Goal: Book appointment/travel/reservation

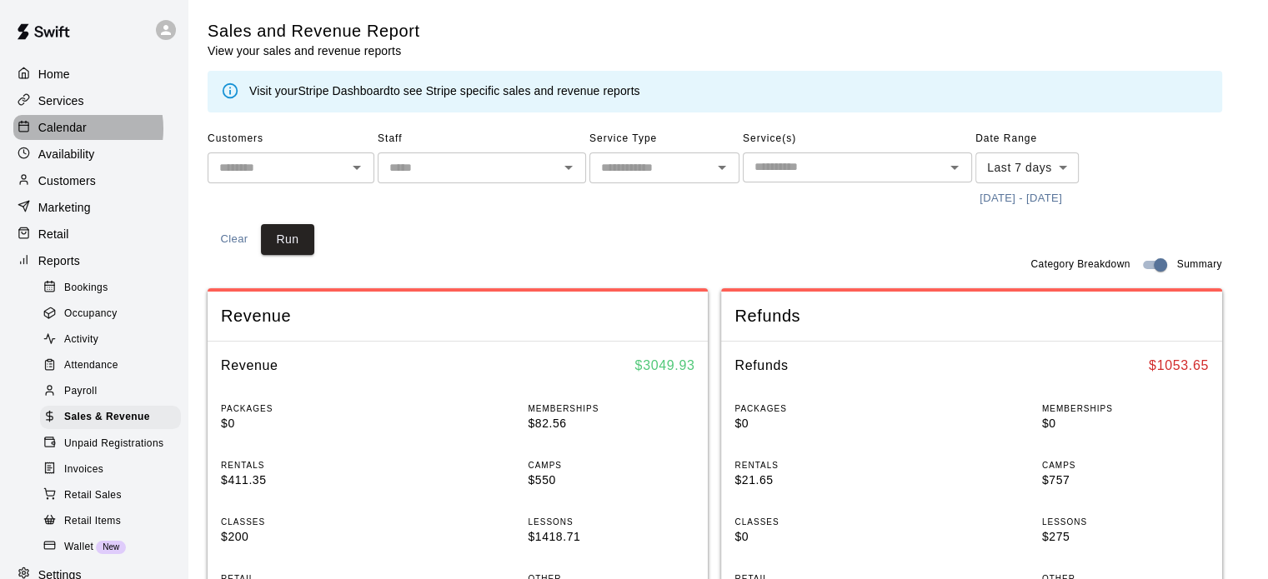
click at [73, 132] on p "Calendar" at bounding box center [62, 127] width 48 height 17
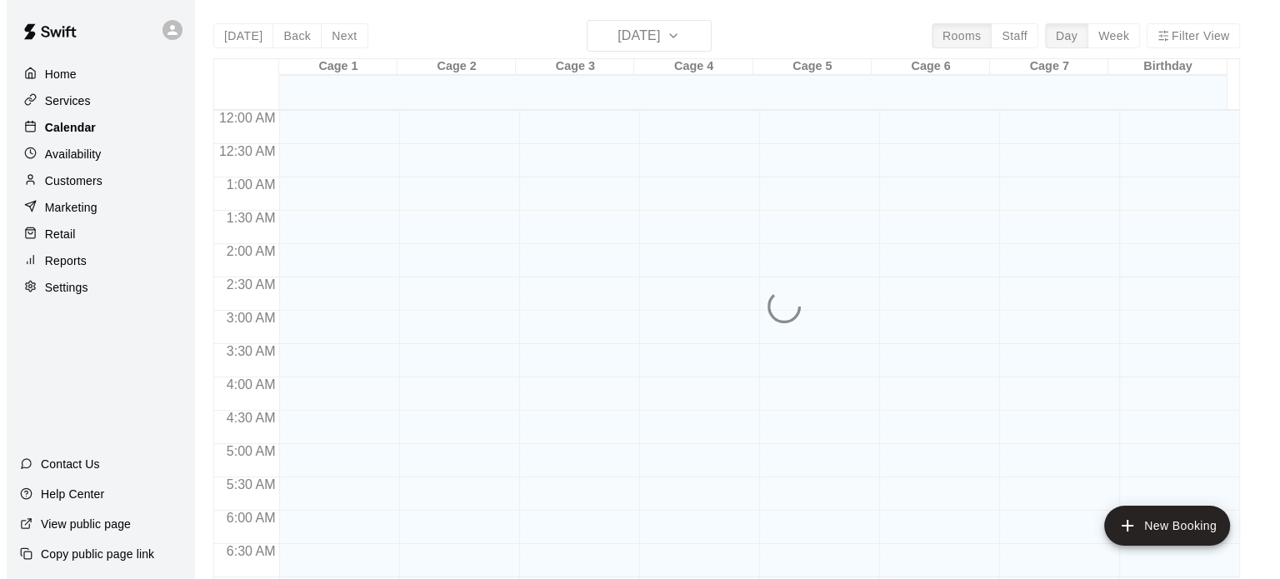
scroll to position [1061, 0]
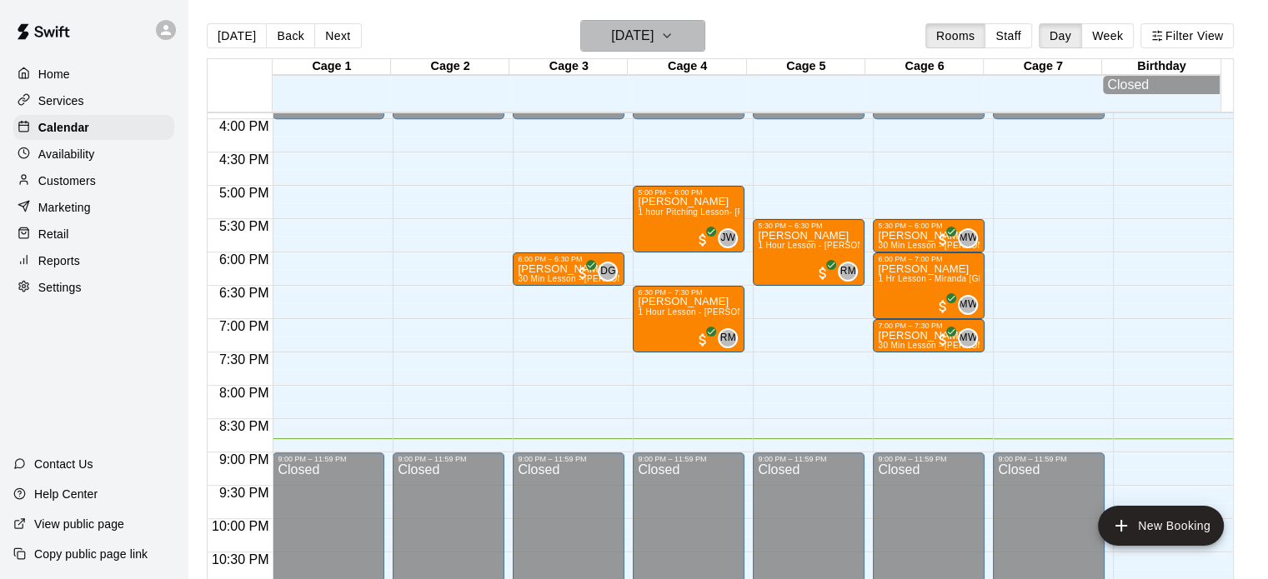
click at [673, 38] on icon "button" at bounding box center [666, 36] width 13 height 20
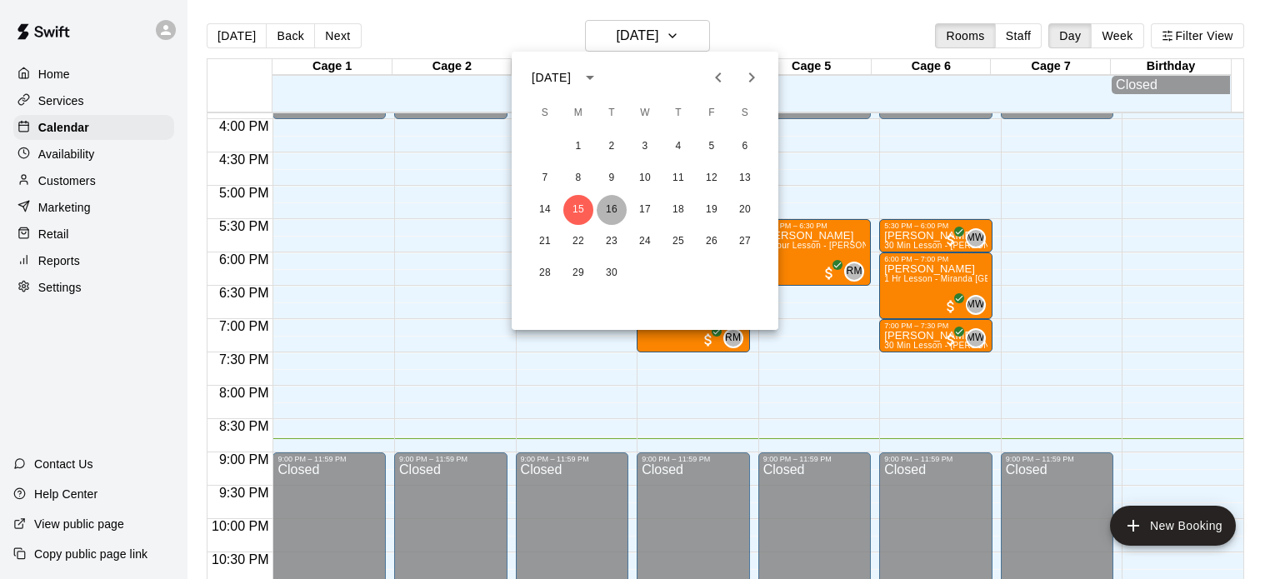
click at [607, 212] on button "16" at bounding box center [612, 210] width 30 height 30
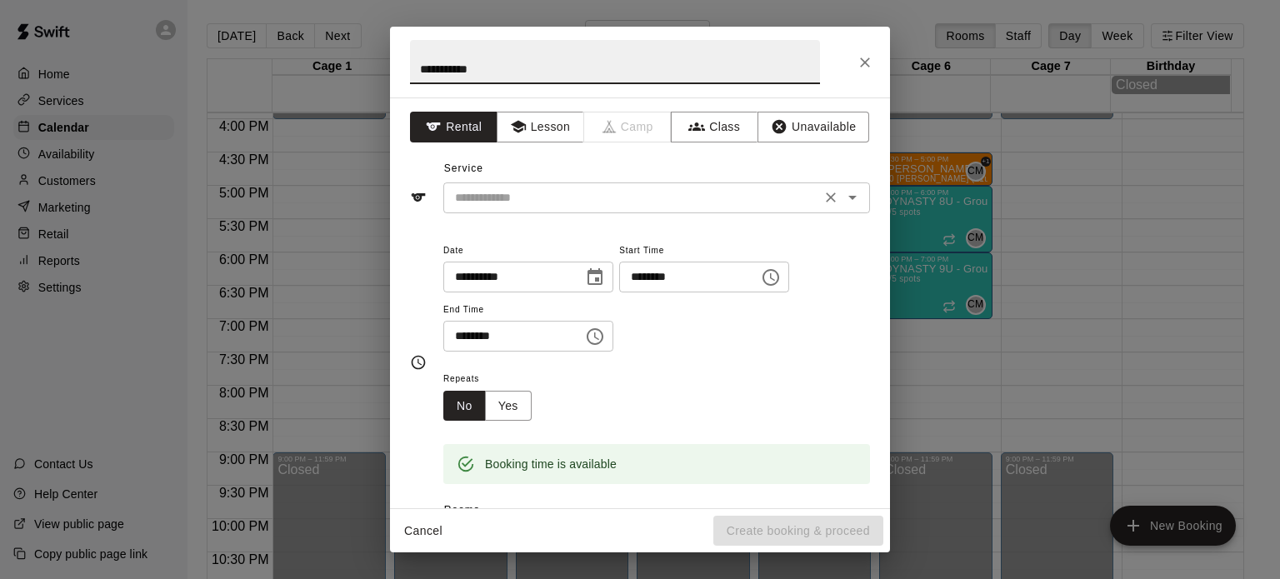
type input "**********"
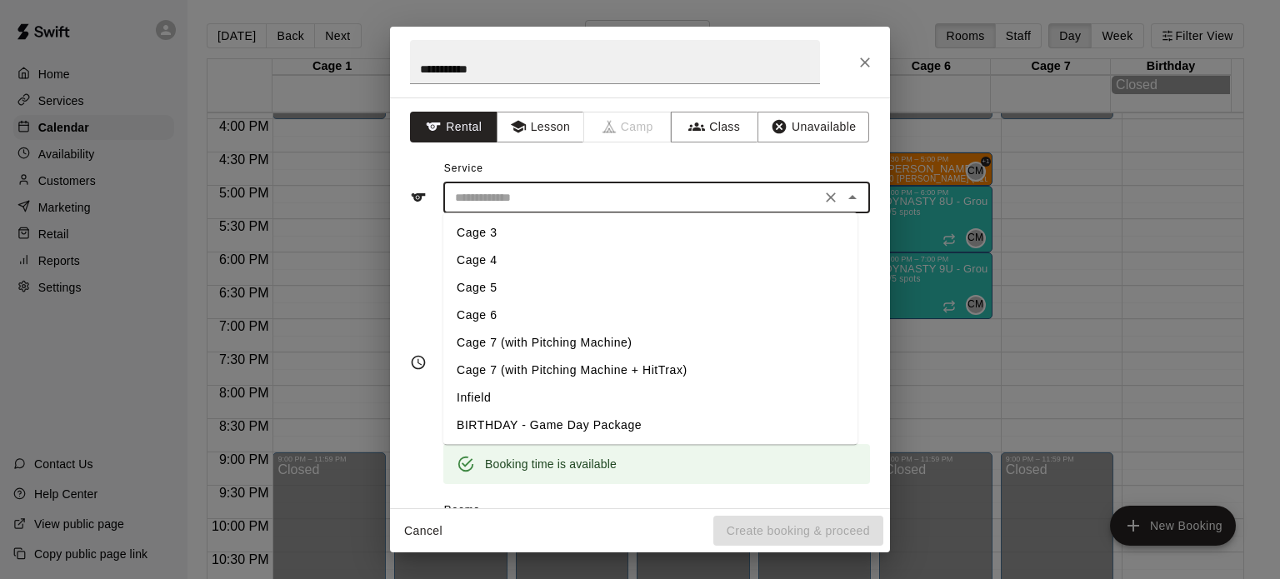
click at [503, 199] on input "text" at bounding box center [632, 198] width 368 height 21
click at [490, 287] on li "Cage 5" at bounding box center [650, 288] width 414 height 28
type input "******"
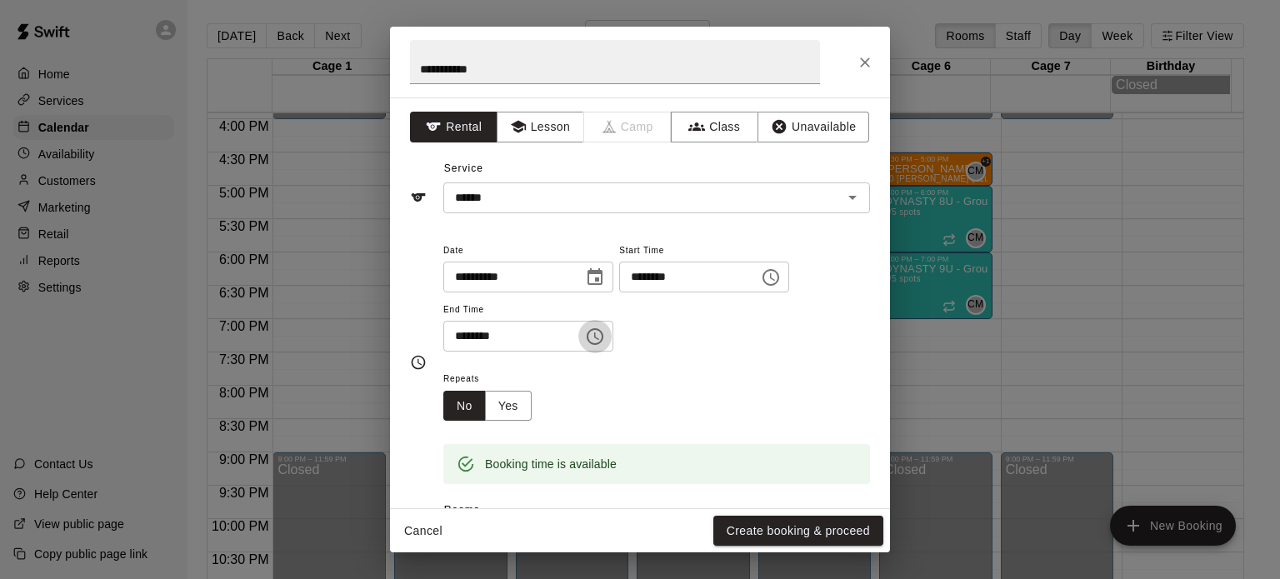
click at [603, 336] on icon "Choose time, selected time is 7:30 PM" at bounding box center [595, 337] width 20 height 20
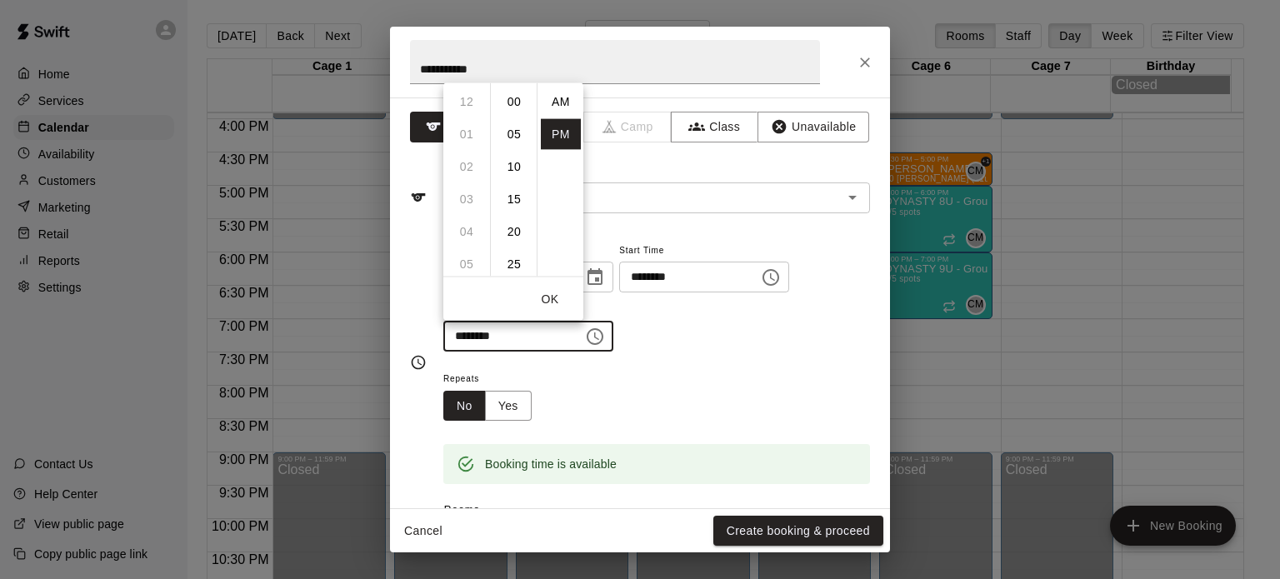
scroll to position [30, 0]
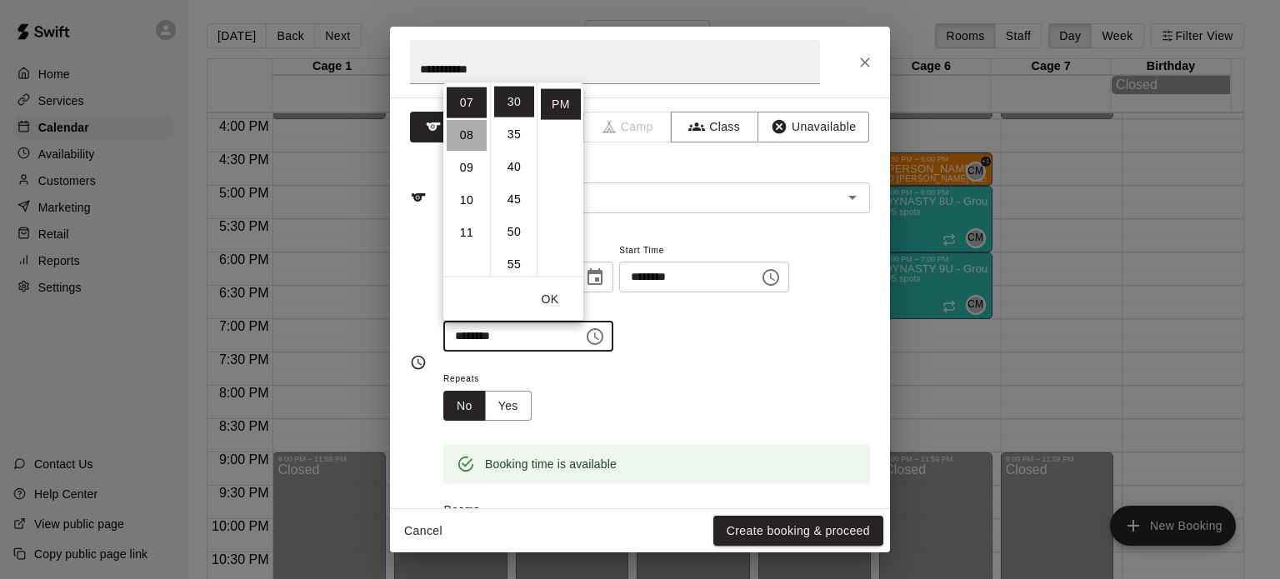
click at [463, 132] on li "08" at bounding box center [467, 134] width 40 height 31
click at [514, 108] on li "00" at bounding box center [514, 101] width 40 height 31
type input "********"
click at [663, 327] on div "**********" at bounding box center [656, 296] width 427 height 113
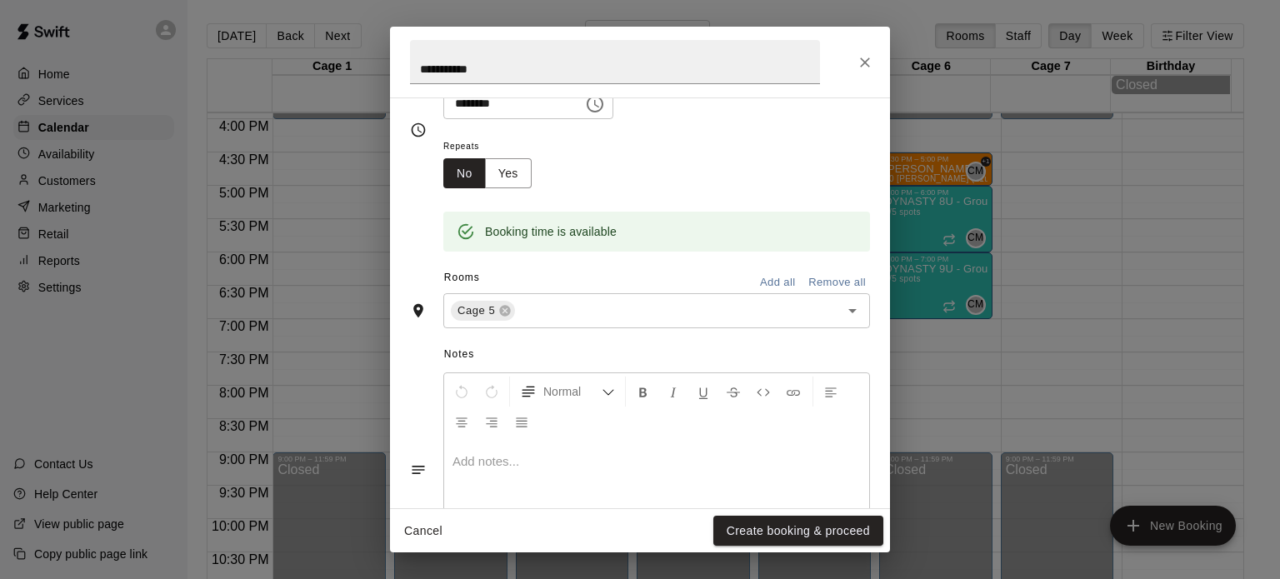
scroll to position [233, 0]
click at [611, 323] on div "Cage 5 ​" at bounding box center [656, 310] width 427 height 35
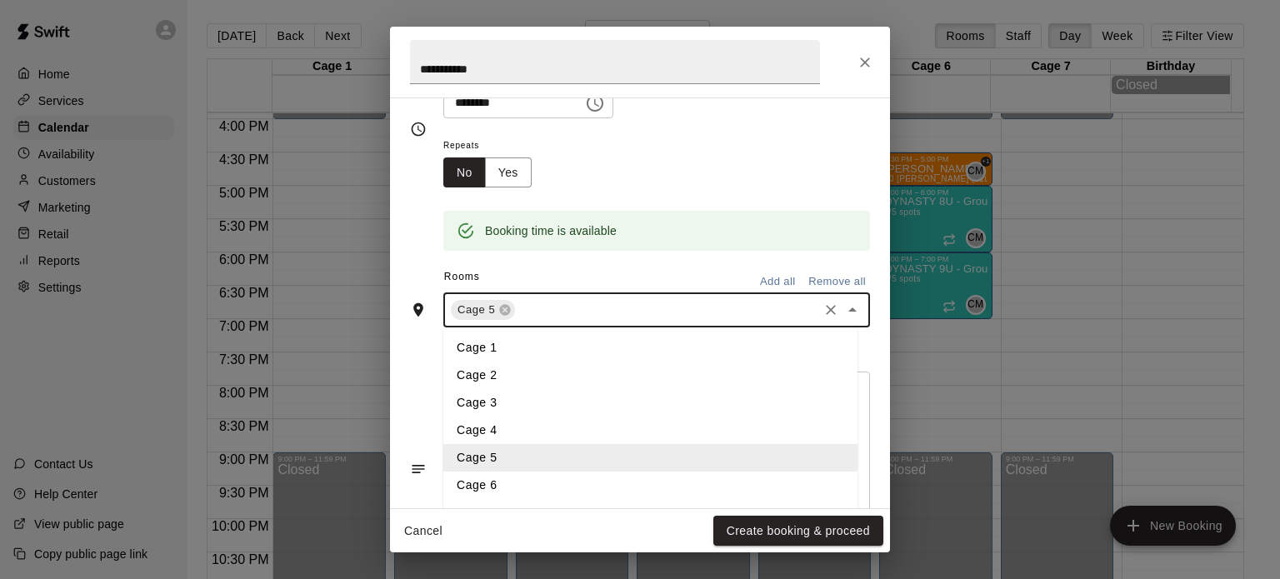
click at [492, 478] on li "Cage 6" at bounding box center [650, 486] width 414 height 28
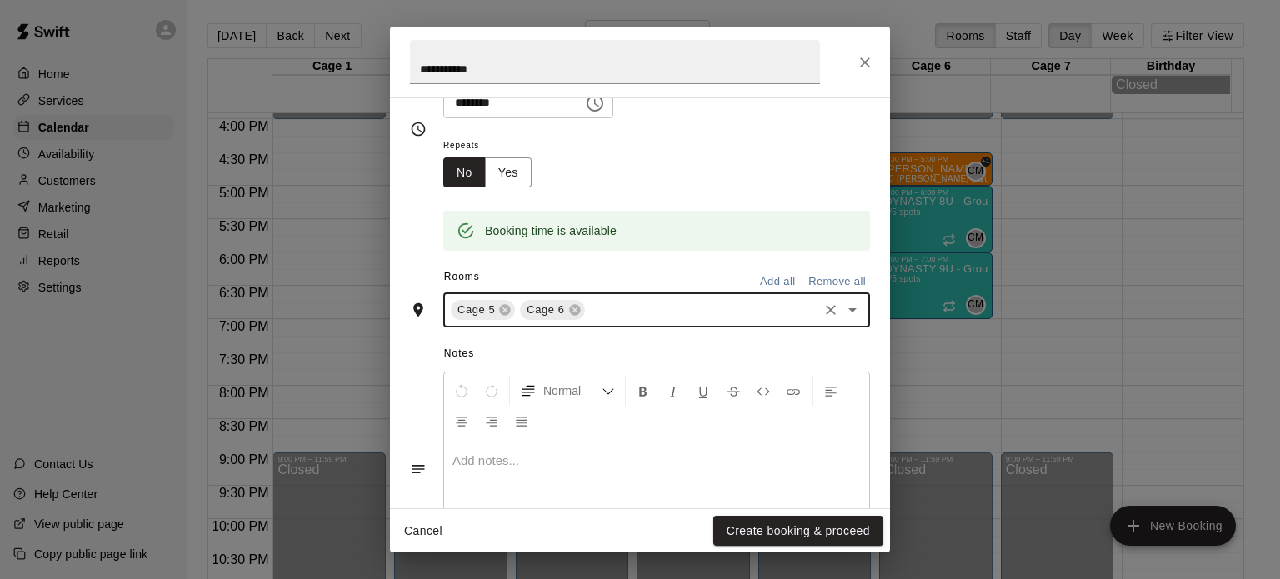
scroll to position [320, 0]
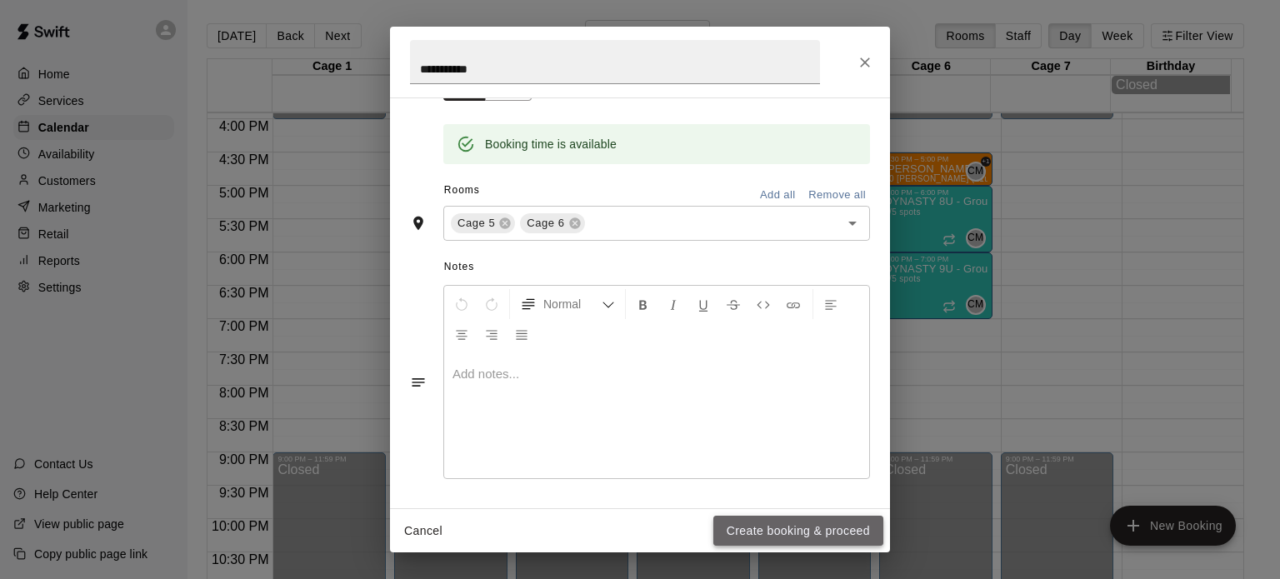
click at [760, 536] on button "Create booking & proceed" at bounding box center [799, 531] width 170 height 31
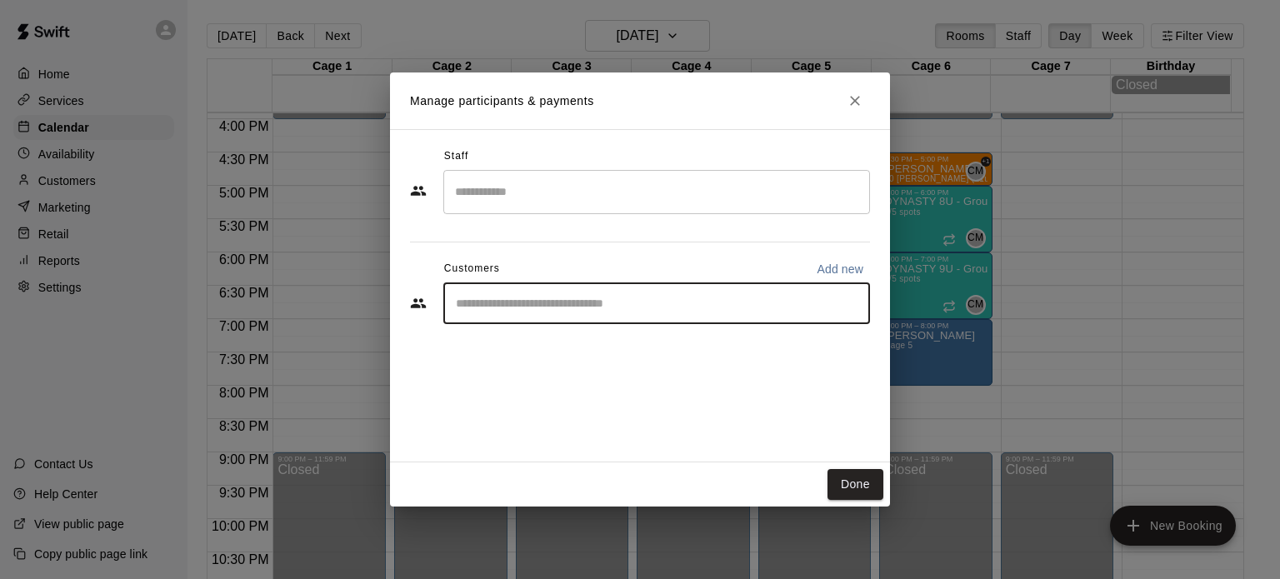
click at [513, 308] on input "Start typing to search customers..." at bounding box center [657, 303] width 412 height 17
type input "*******"
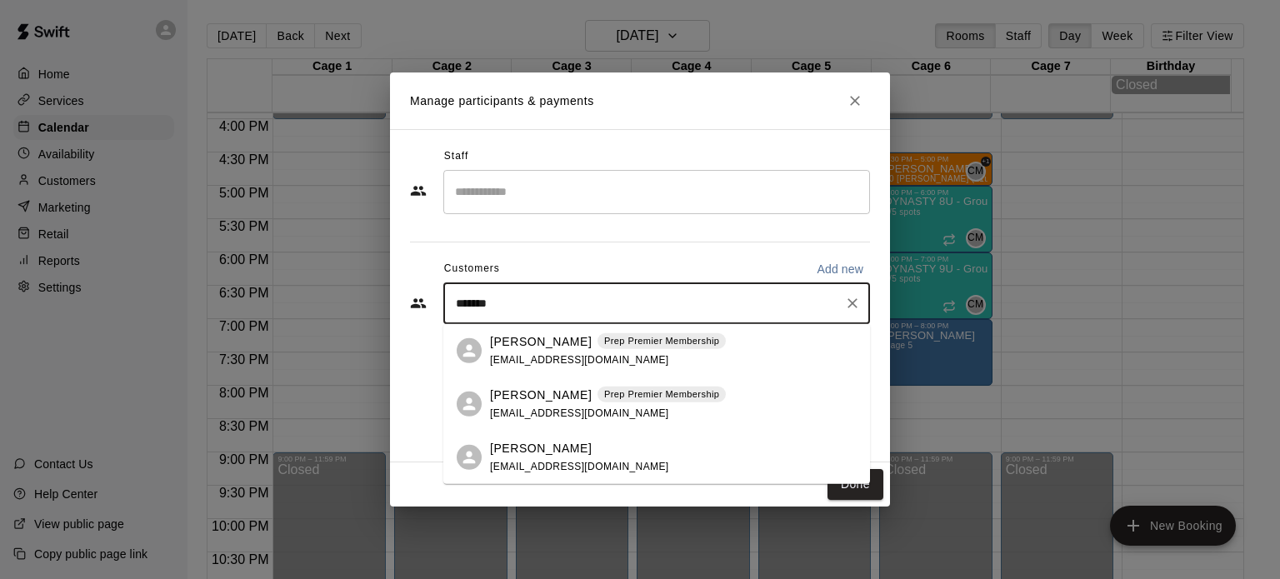
click at [517, 343] on p "[PERSON_NAME]" at bounding box center [541, 342] width 102 height 18
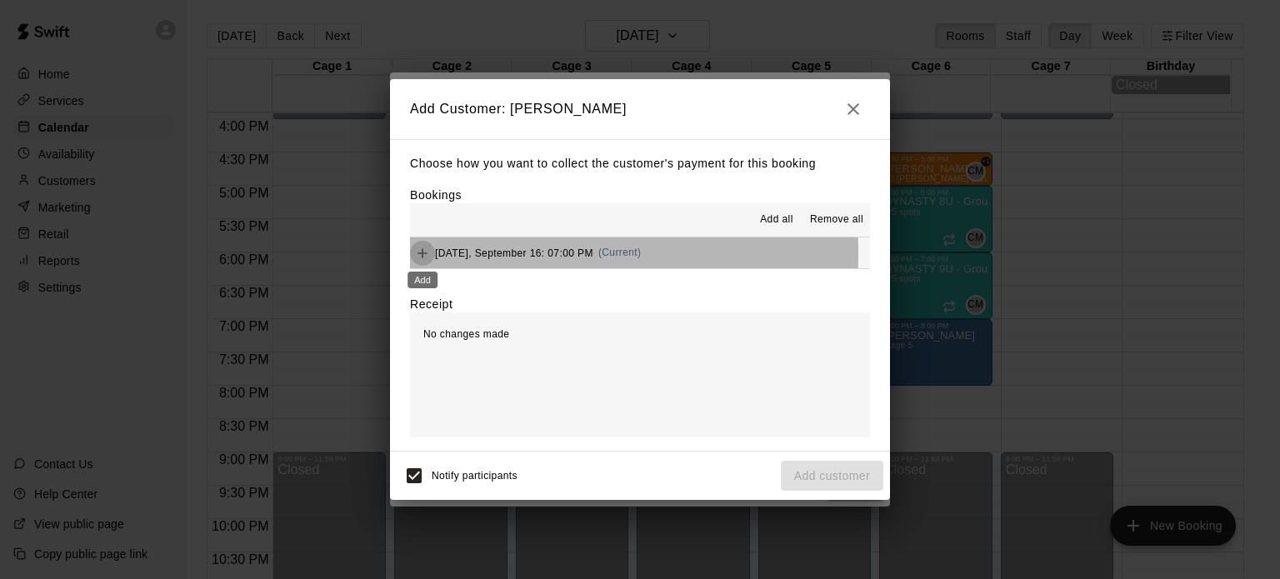
click at [417, 254] on icon "Add" at bounding box center [422, 253] width 17 height 17
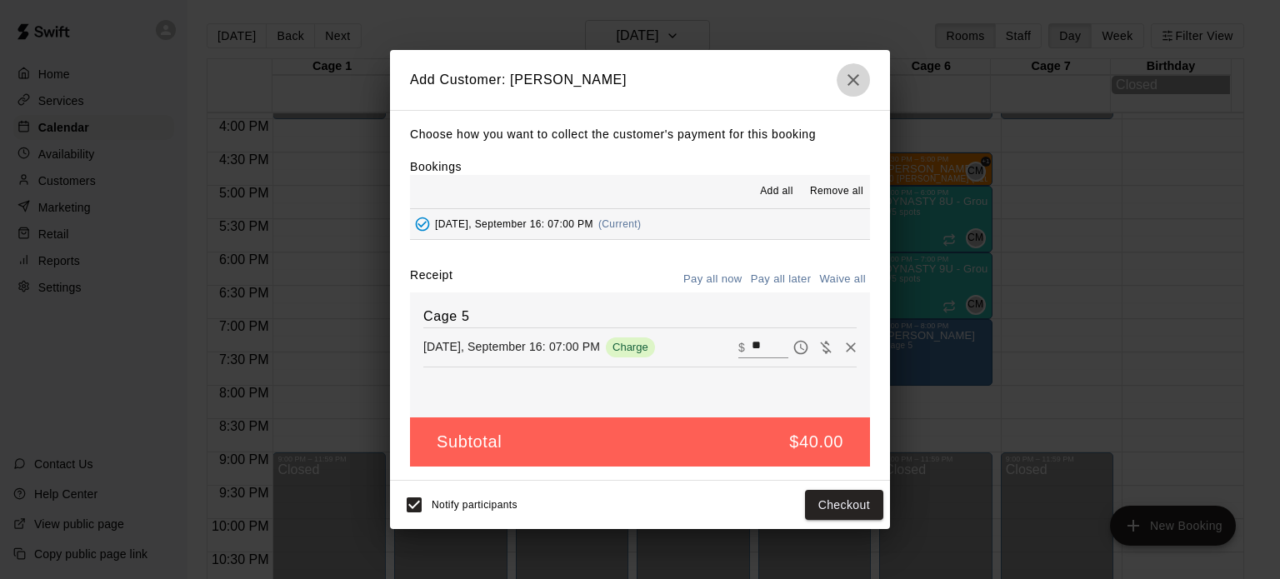
click at [859, 78] on icon "button" at bounding box center [854, 80] width 20 height 20
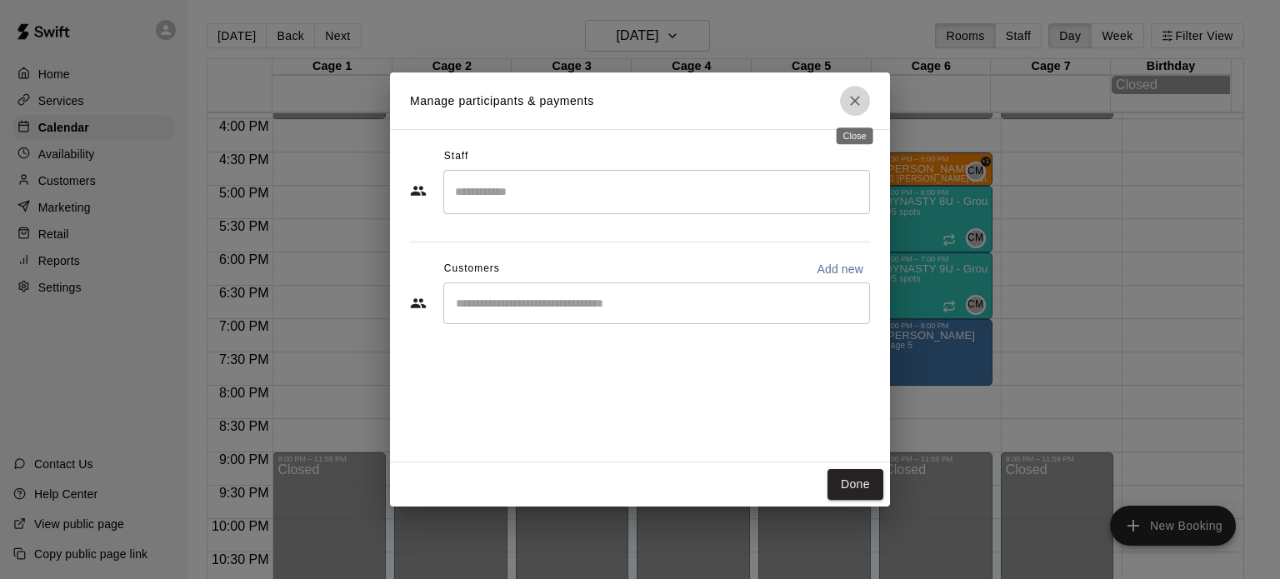
click at [858, 104] on icon "Close" at bounding box center [855, 101] width 10 height 10
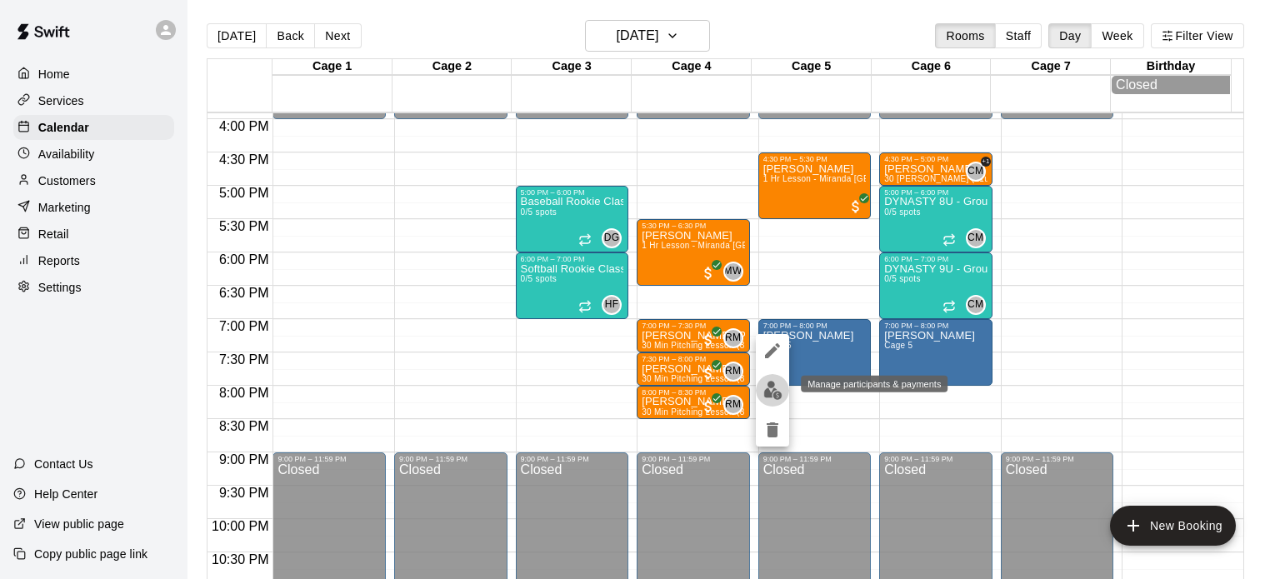
click at [770, 387] on img "edit" at bounding box center [773, 390] width 19 height 19
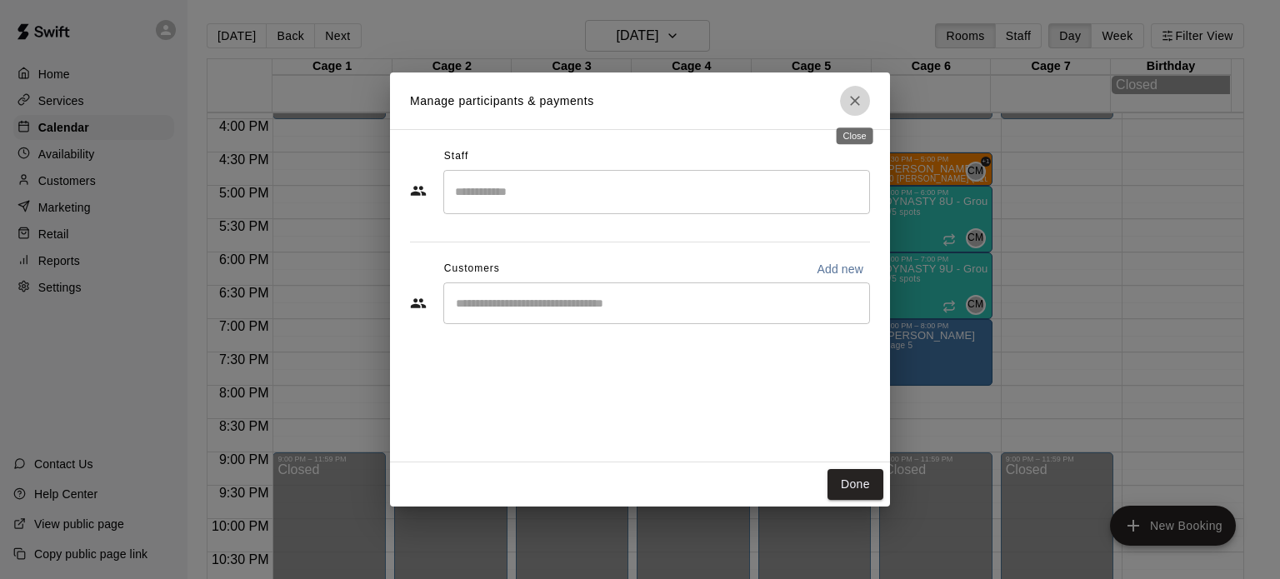
click at [858, 98] on icon "Close" at bounding box center [855, 101] width 10 height 10
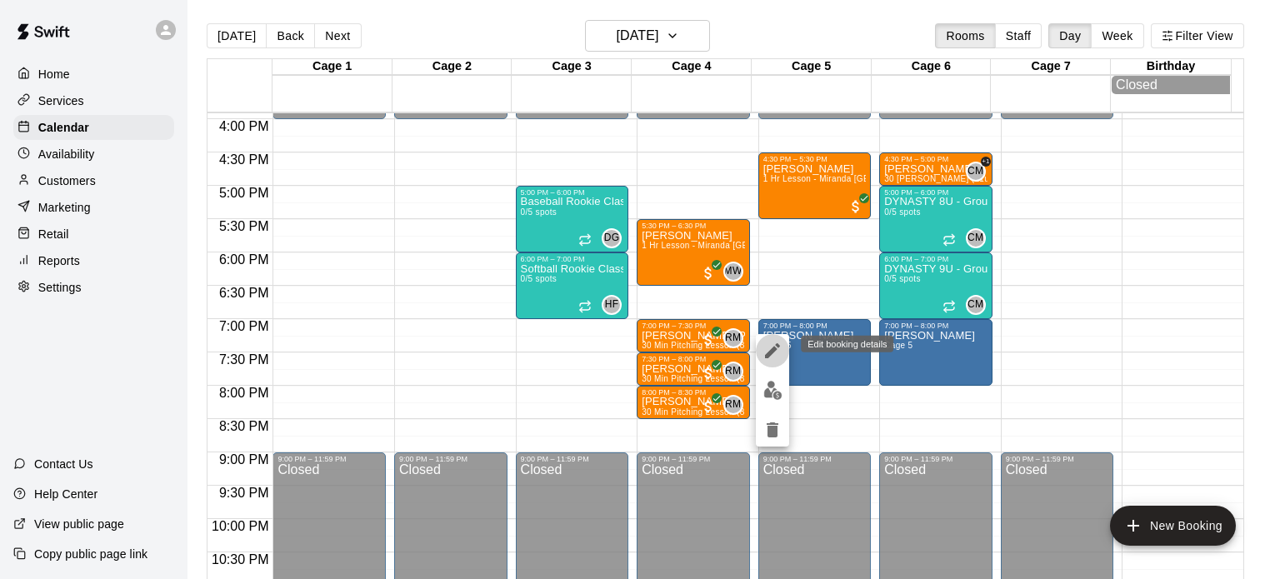
click at [776, 352] on icon "edit" at bounding box center [773, 351] width 20 height 20
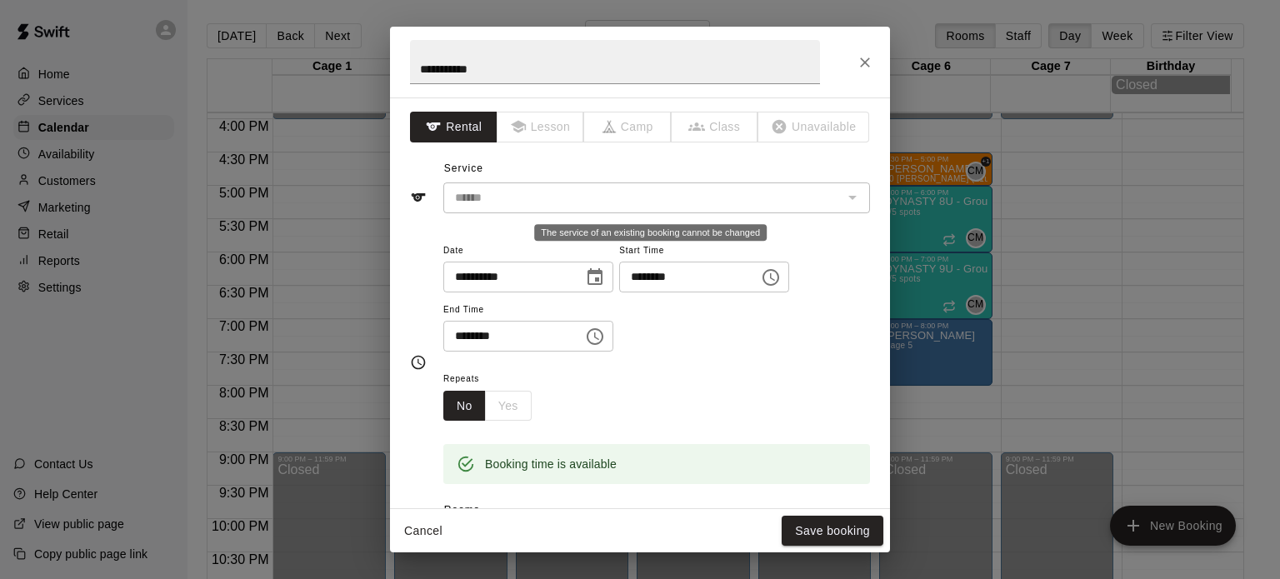
click at [841, 200] on div "The service of an existing booking cannot be changed" at bounding box center [852, 197] width 22 height 23
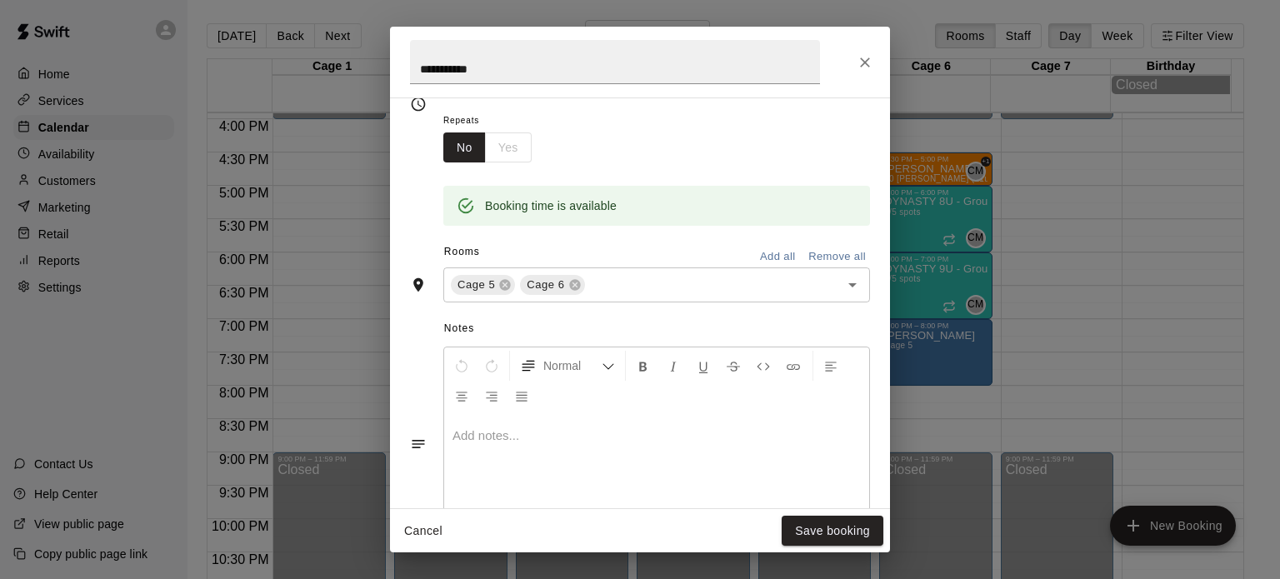
scroll to position [430, 0]
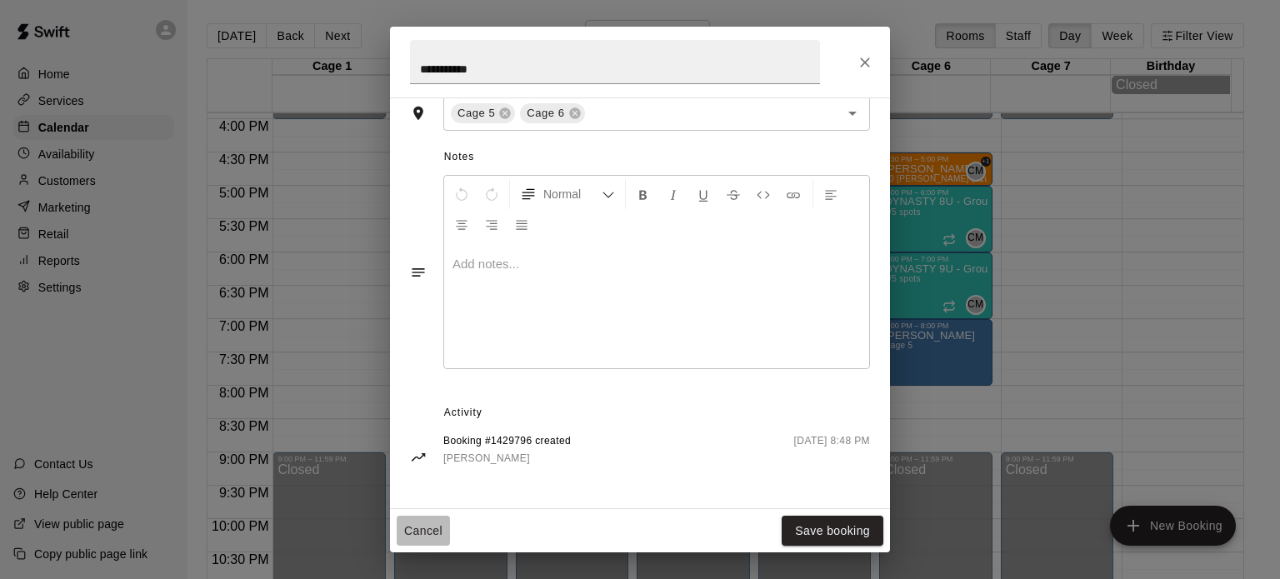
click at [415, 526] on button "Cancel" at bounding box center [423, 531] width 53 height 31
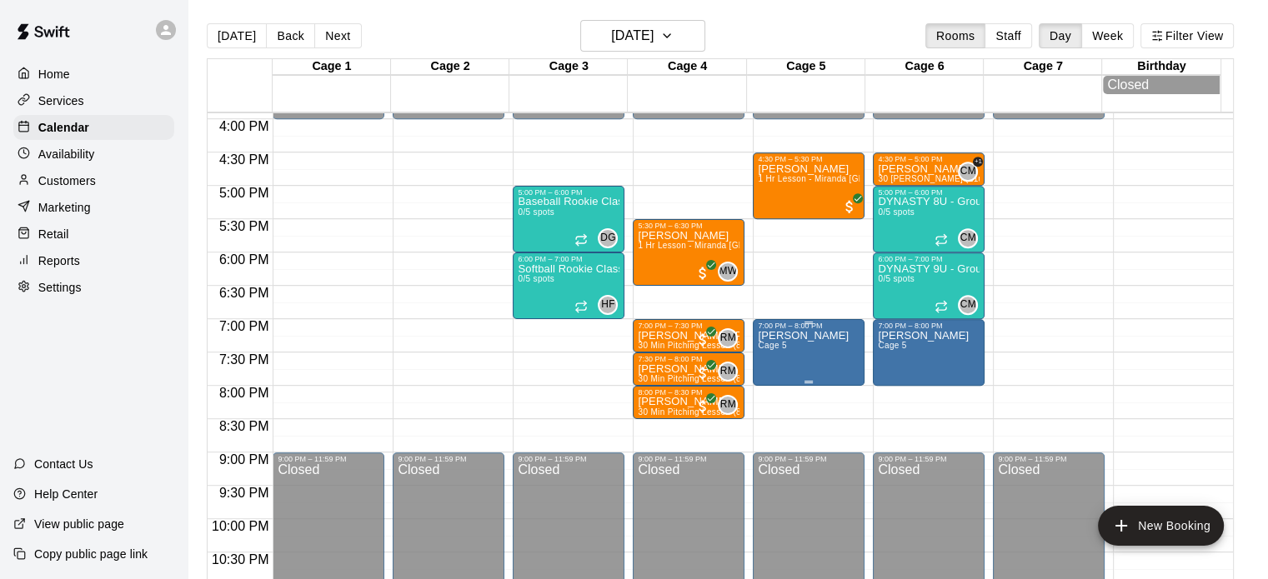
click at [792, 336] on p "[PERSON_NAME]" at bounding box center [803, 336] width 91 height 0
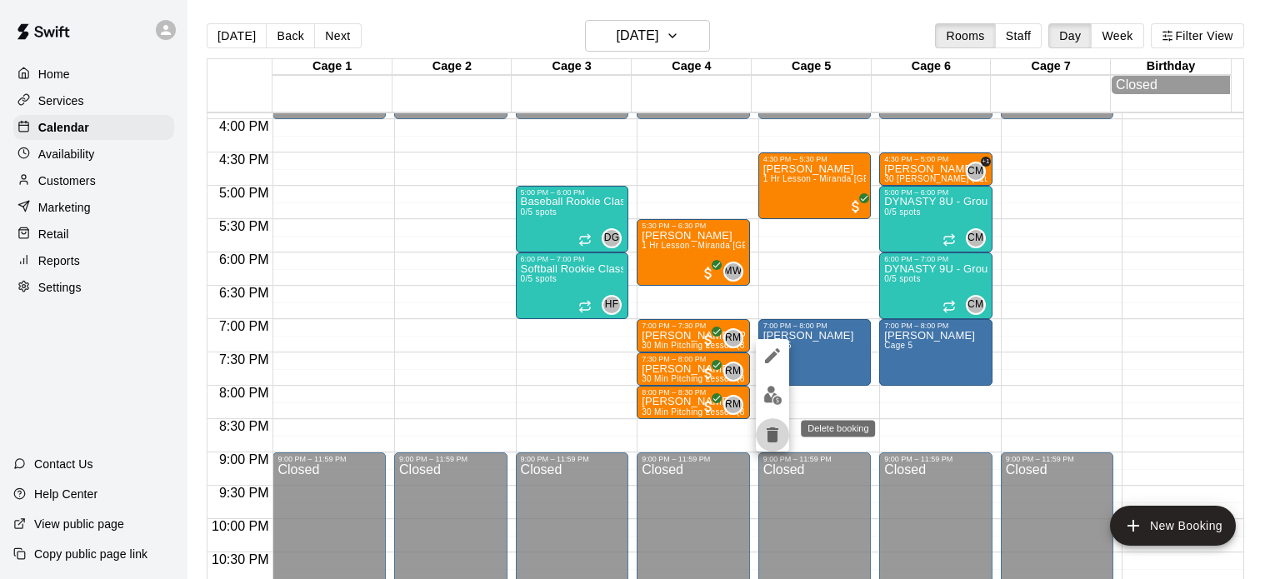
click at [774, 443] on icon "delete" at bounding box center [773, 435] width 20 height 20
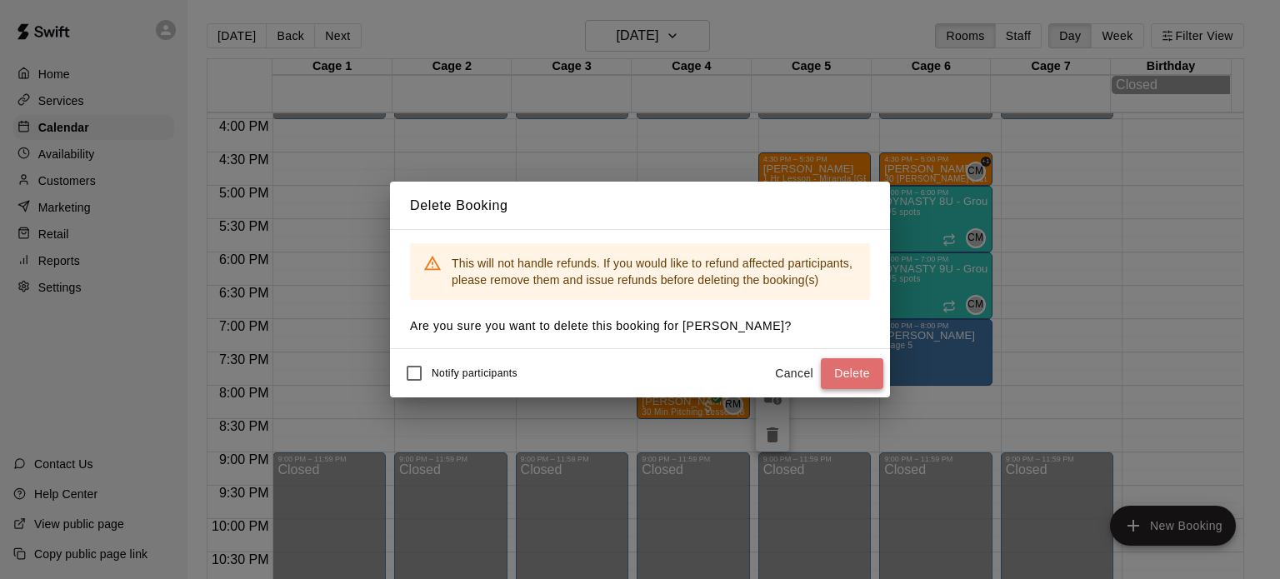
click at [840, 373] on button "Delete" at bounding box center [852, 373] width 63 height 31
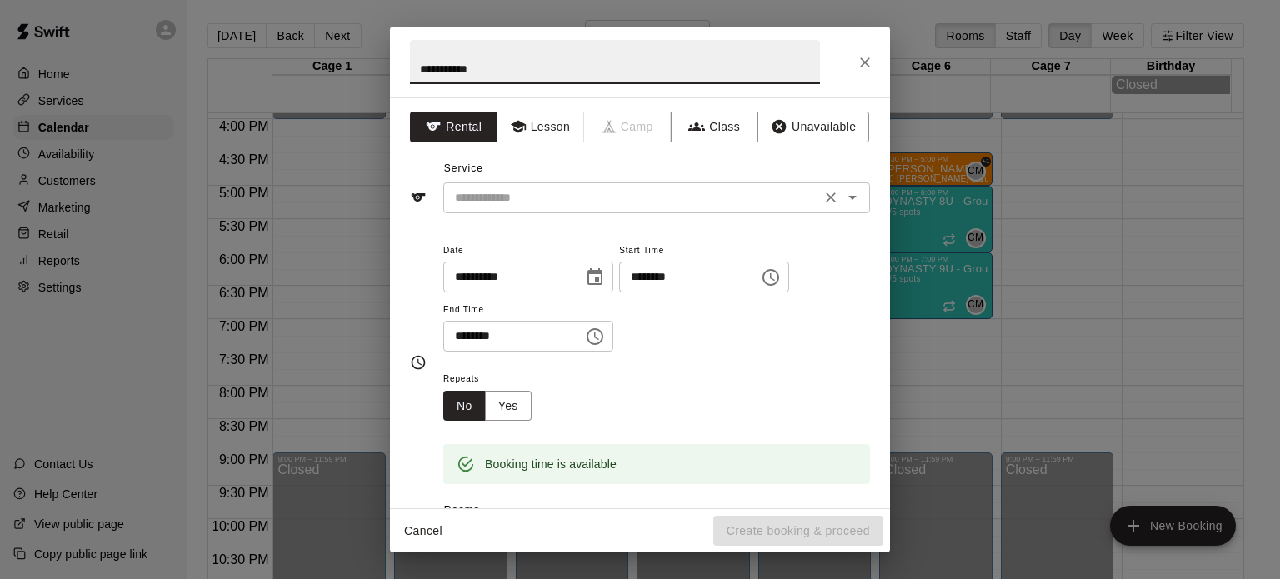
click at [494, 210] on div "​" at bounding box center [656, 198] width 427 height 31
type input "**********"
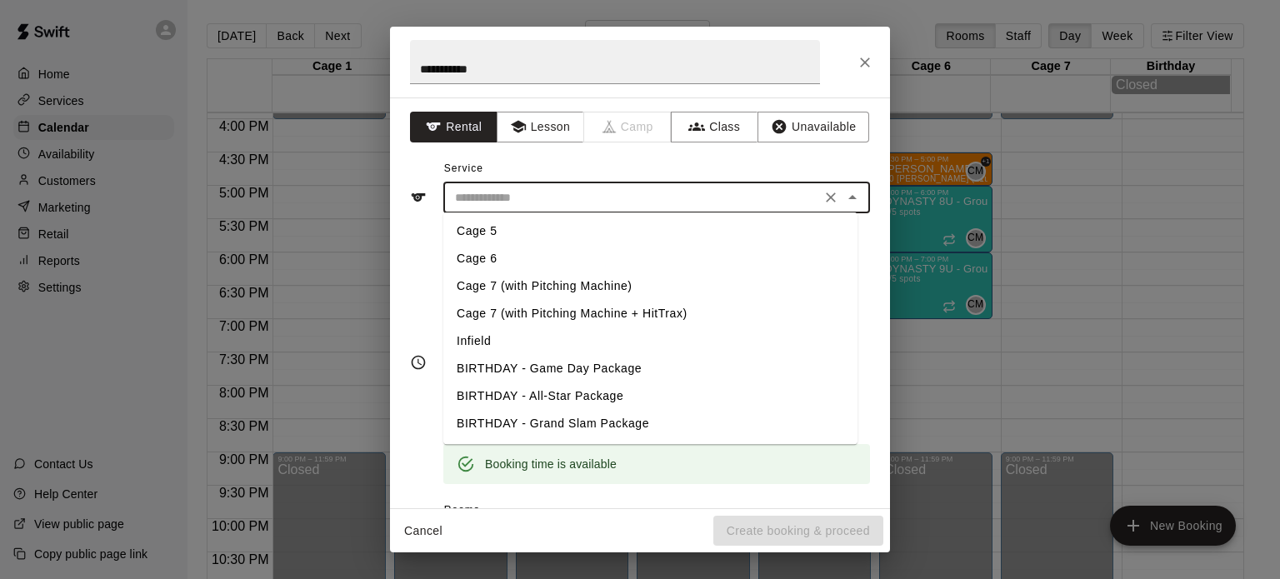
scroll to position [0, 0]
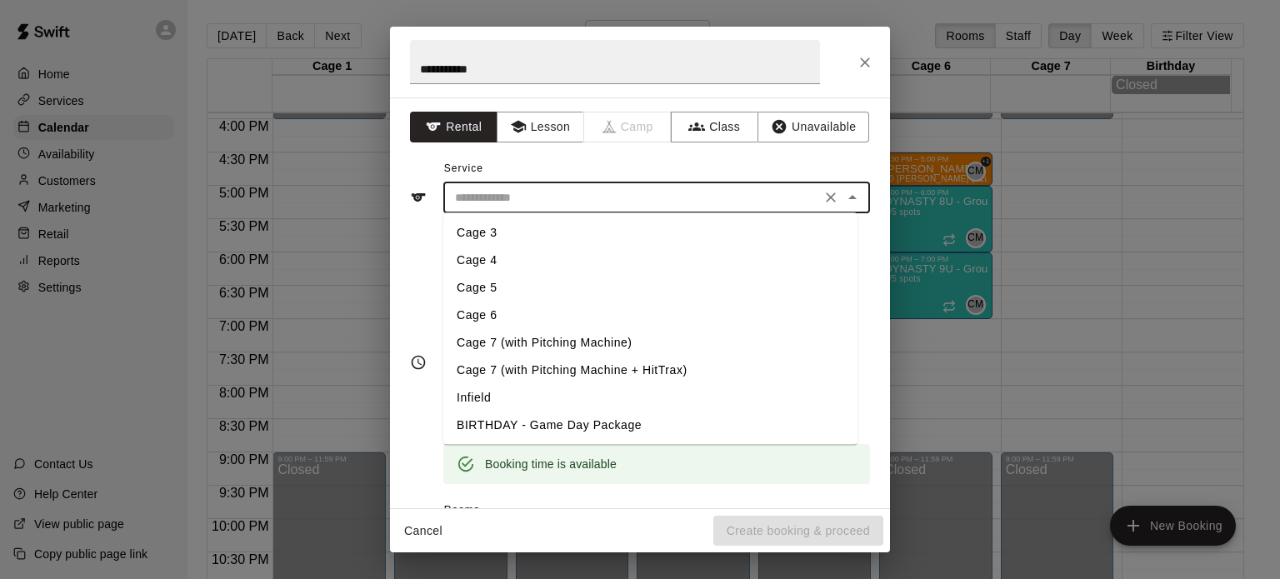
click at [495, 293] on li "Cage 5" at bounding box center [650, 288] width 414 height 28
type input "******"
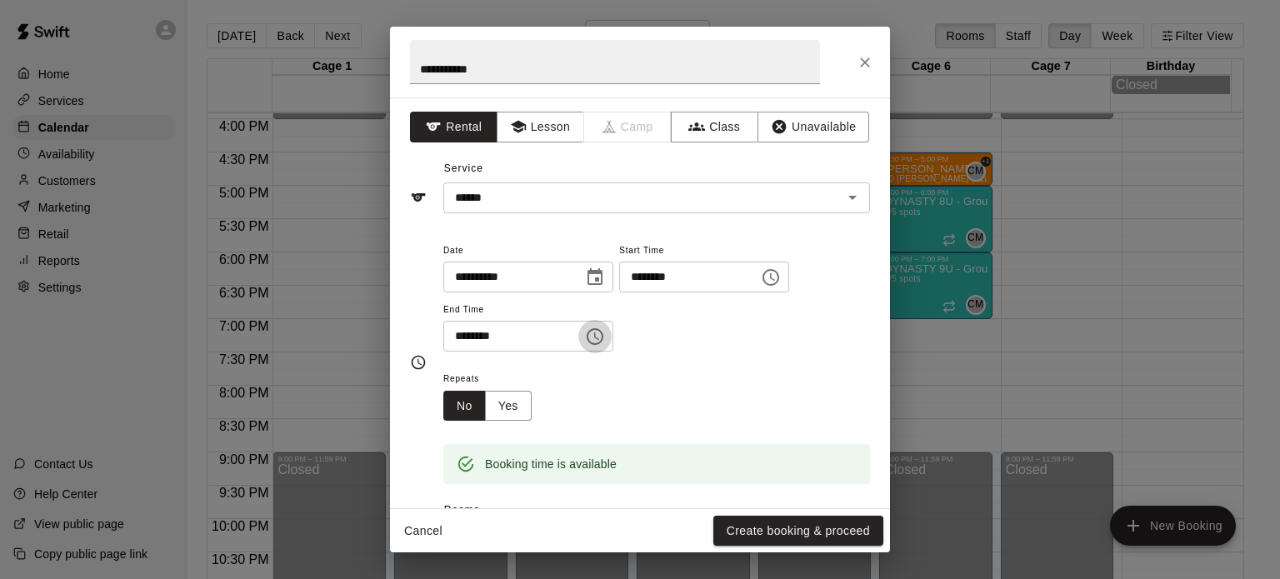
click at [603, 335] on icon "Choose time, selected time is 7:30 PM" at bounding box center [595, 337] width 20 height 20
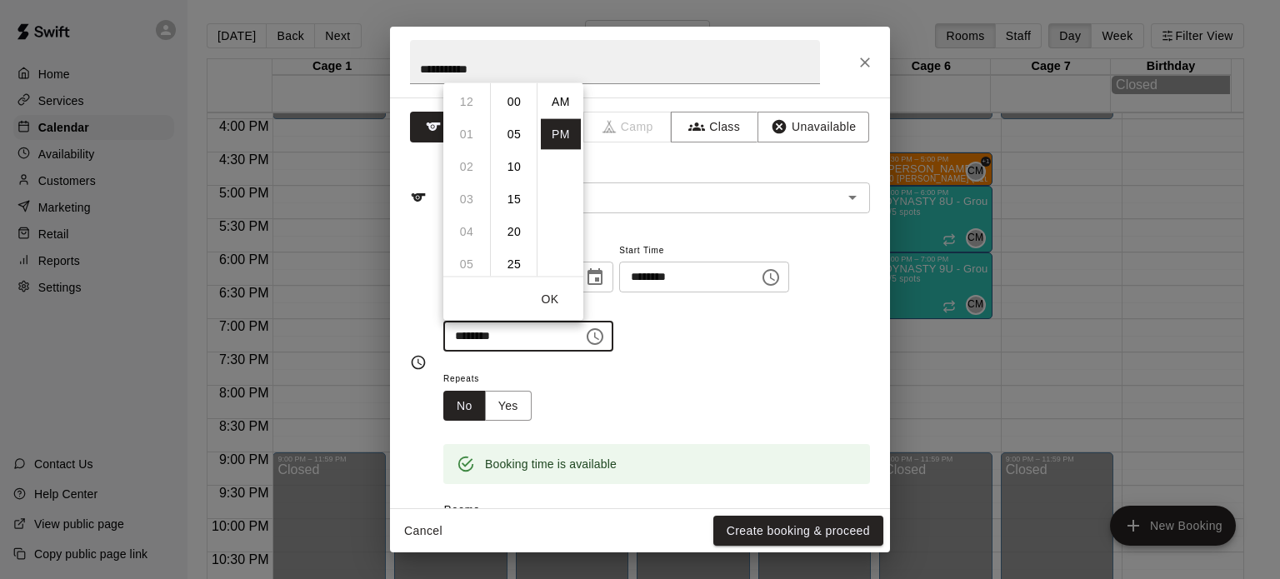
scroll to position [30, 0]
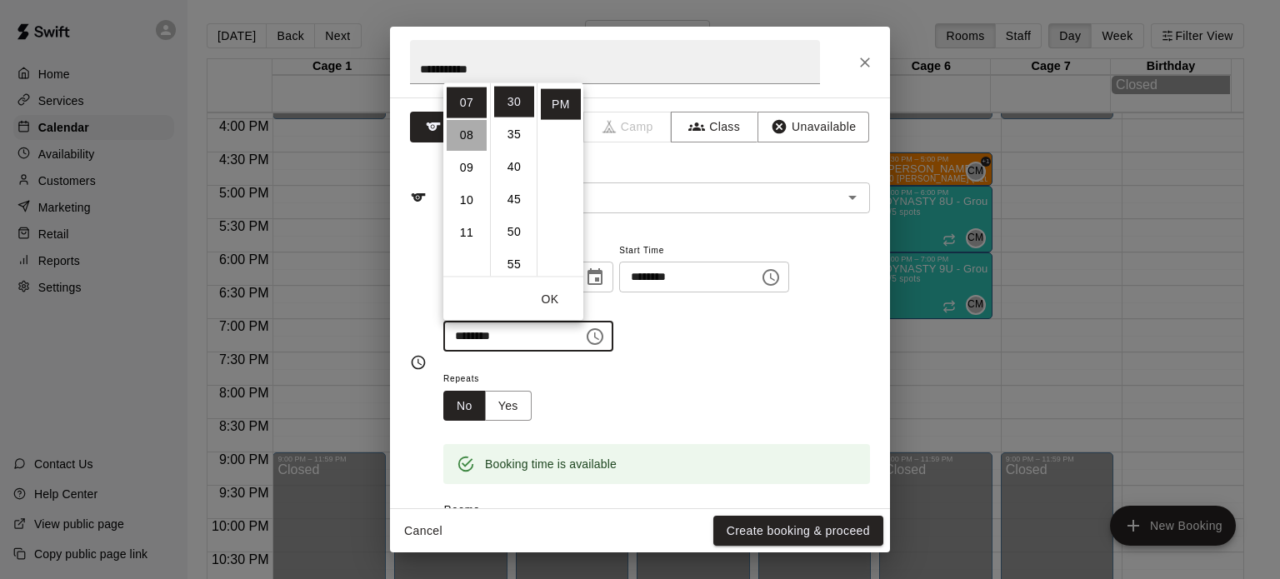
click at [464, 138] on li "08" at bounding box center [467, 134] width 40 height 31
click at [517, 96] on li "00" at bounding box center [514, 101] width 40 height 31
type input "********"
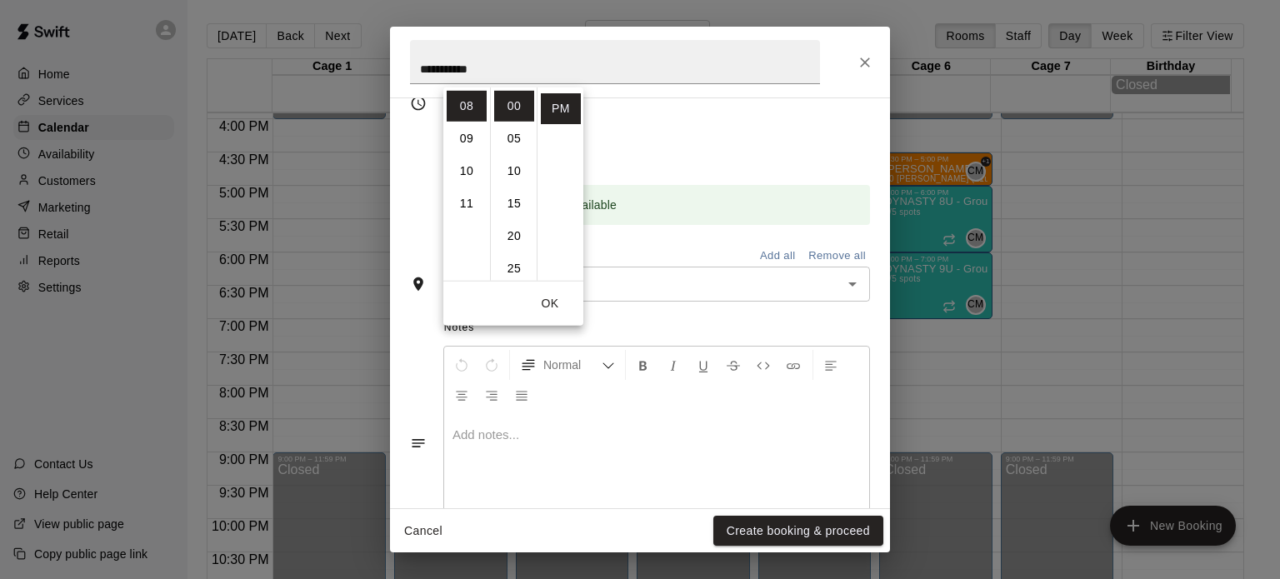
scroll to position [287, 0]
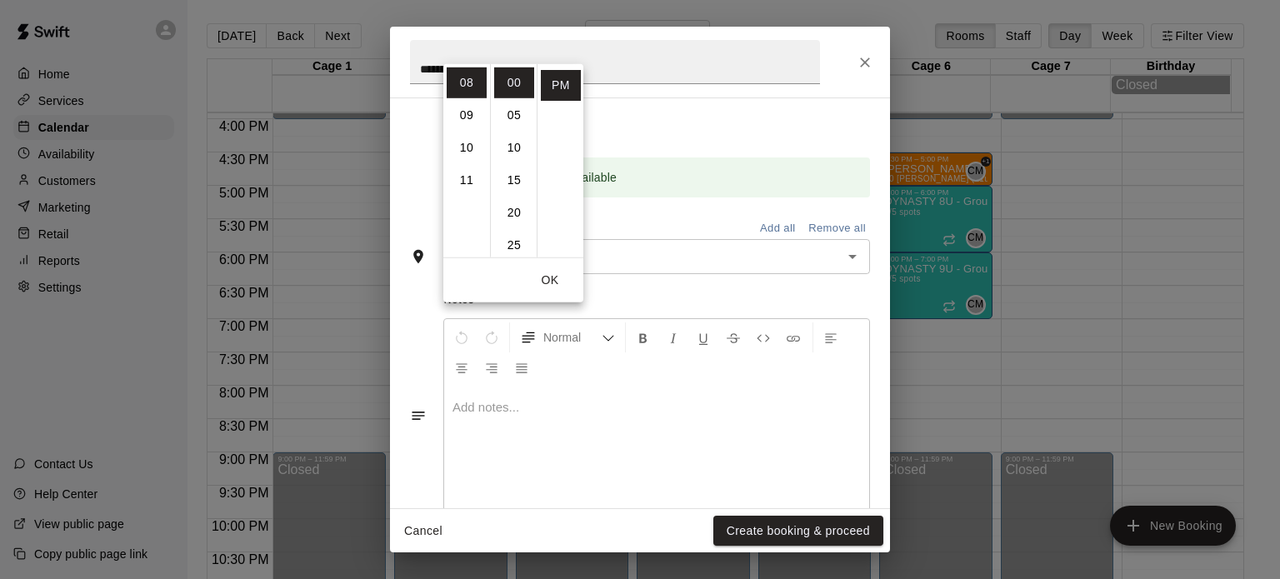
click at [672, 211] on div "Rooms Add all Remove all" at bounding box center [640, 225] width 460 height 28
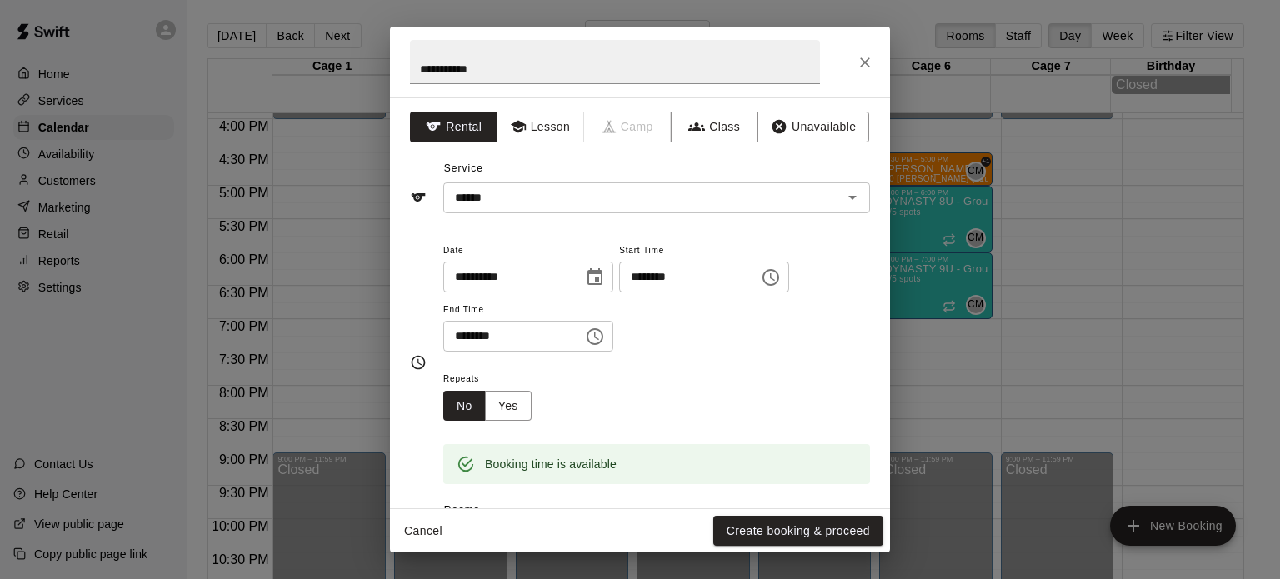
scroll to position [320, 0]
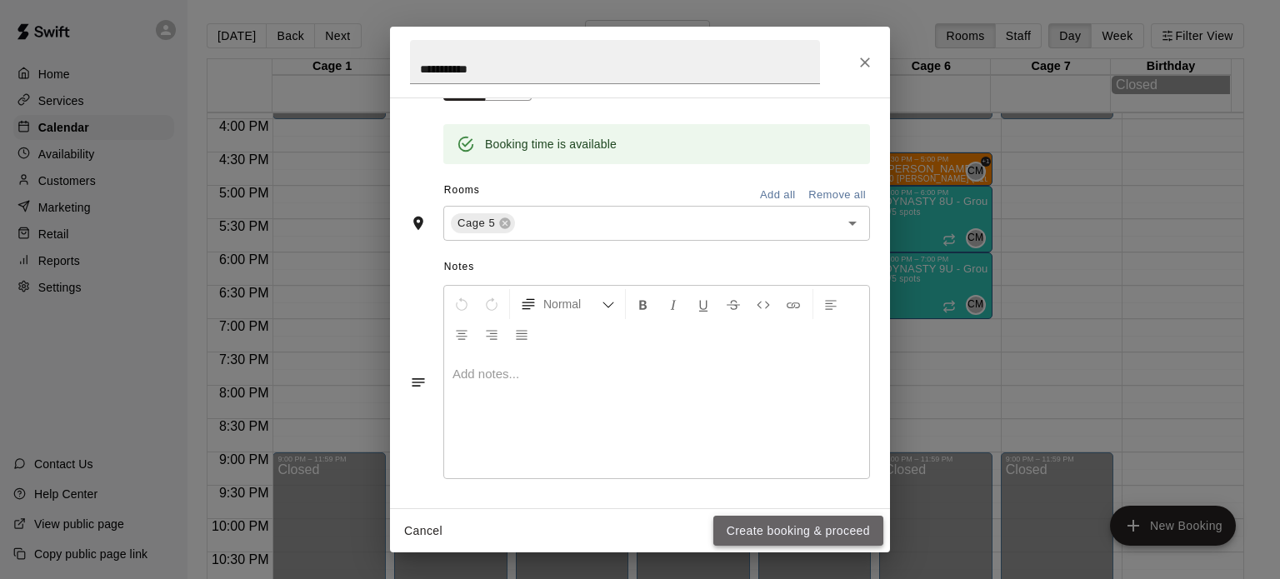
click at [771, 524] on button "Create booking & proceed" at bounding box center [799, 531] width 170 height 31
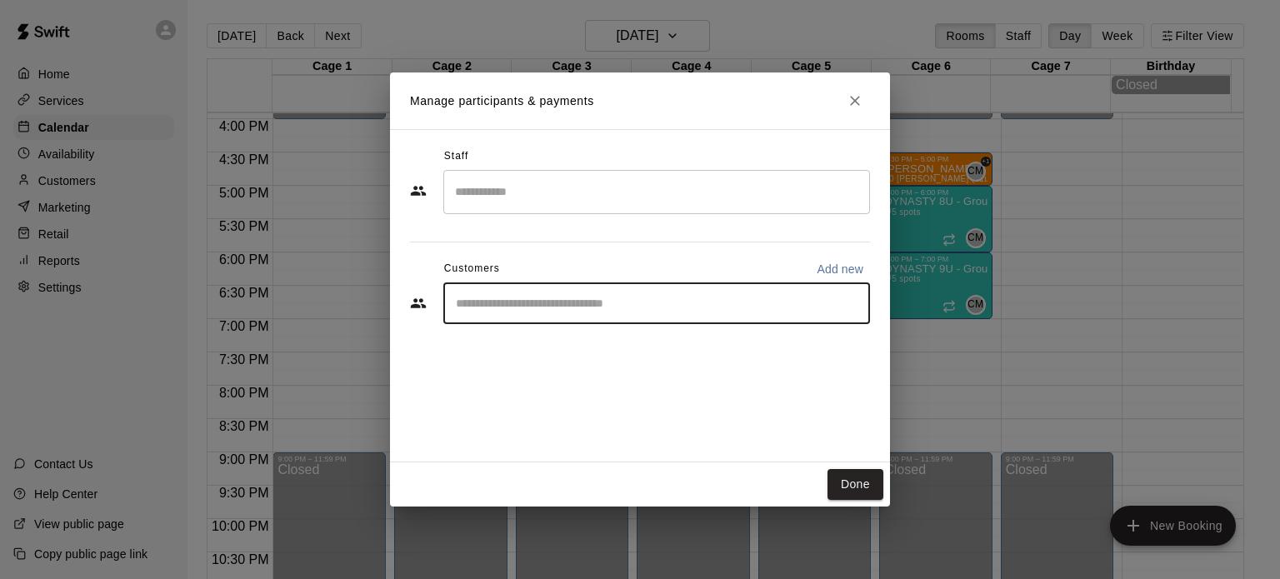
click at [542, 296] on input "Start typing to search customers..." at bounding box center [657, 303] width 412 height 17
type input "*******"
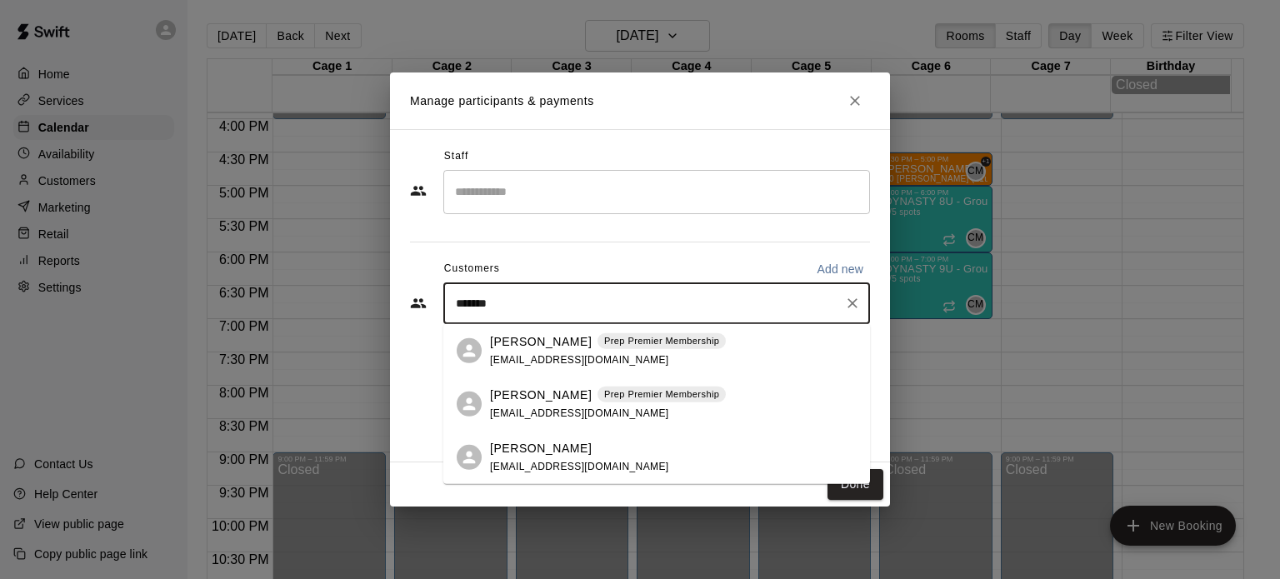
click at [530, 350] on div "[PERSON_NAME] Prep Premier Membership [EMAIL_ADDRESS][DOMAIN_NAME]" at bounding box center [608, 351] width 236 height 36
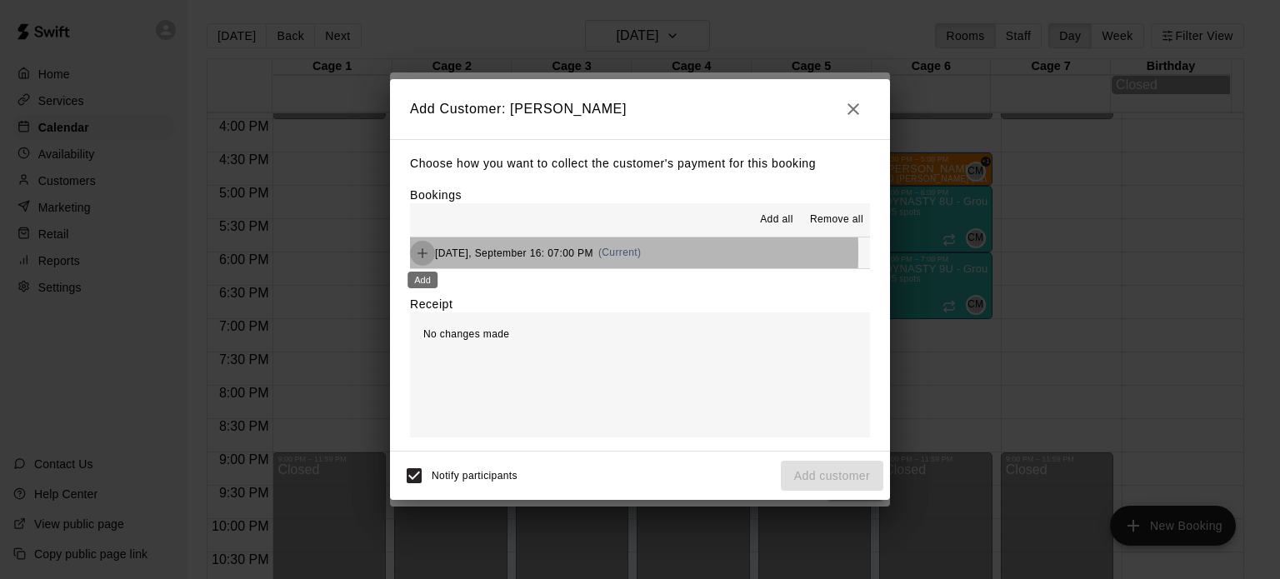
click at [424, 254] on icon "Add" at bounding box center [423, 253] width 10 height 10
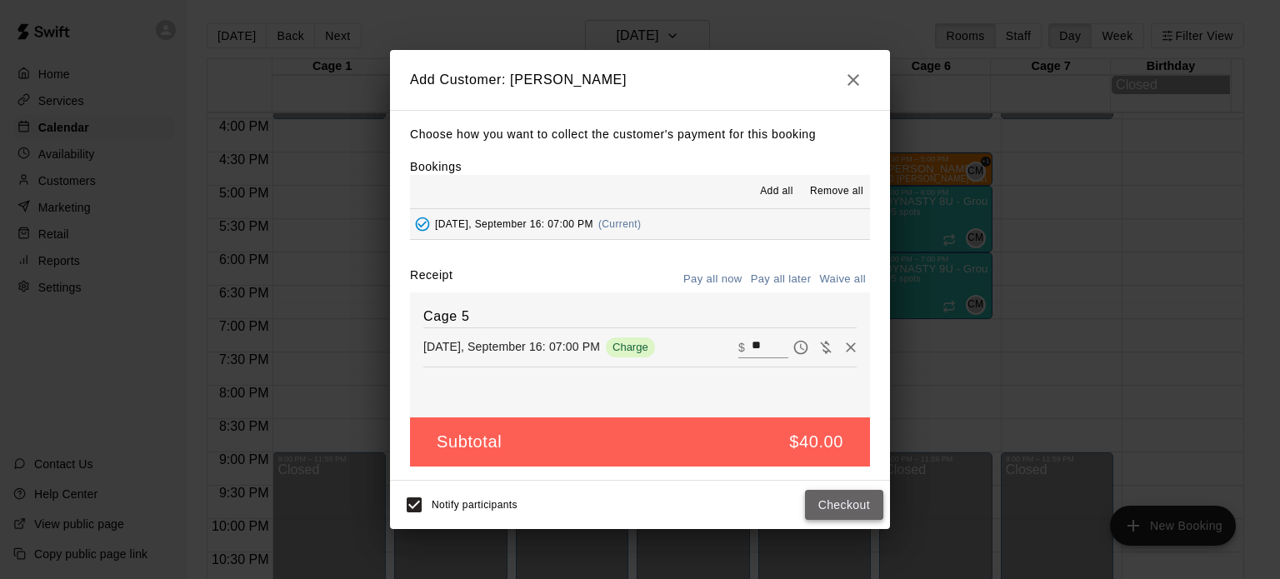
click at [838, 509] on button "Checkout" at bounding box center [844, 505] width 78 height 31
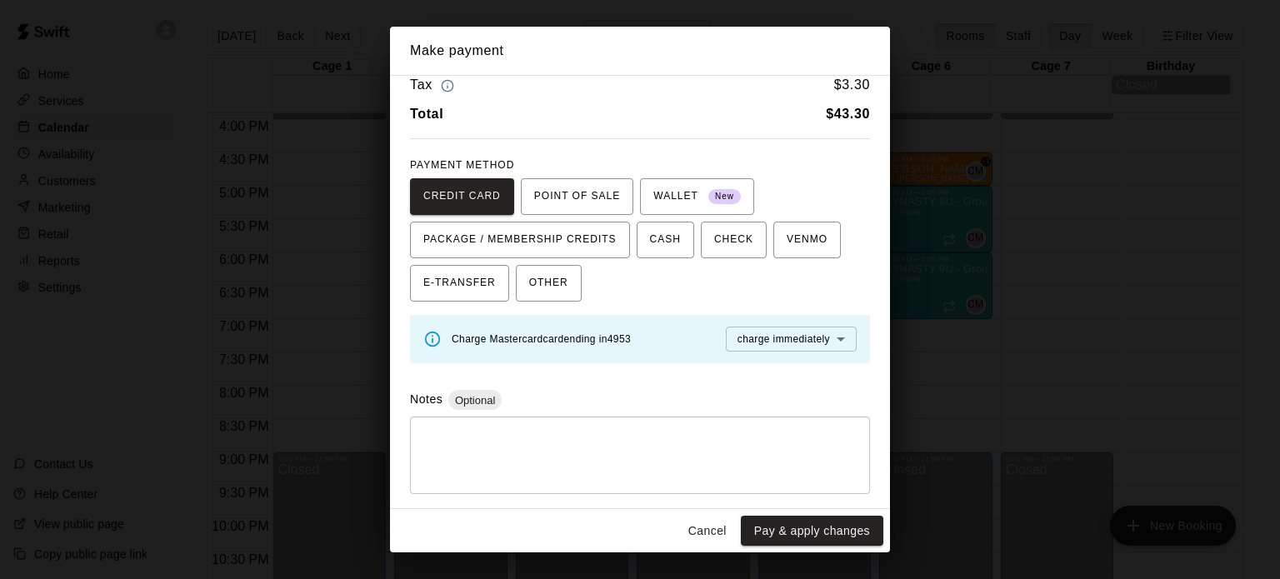
scroll to position [43, 0]
click at [800, 533] on button "Pay & apply changes" at bounding box center [812, 531] width 143 height 31
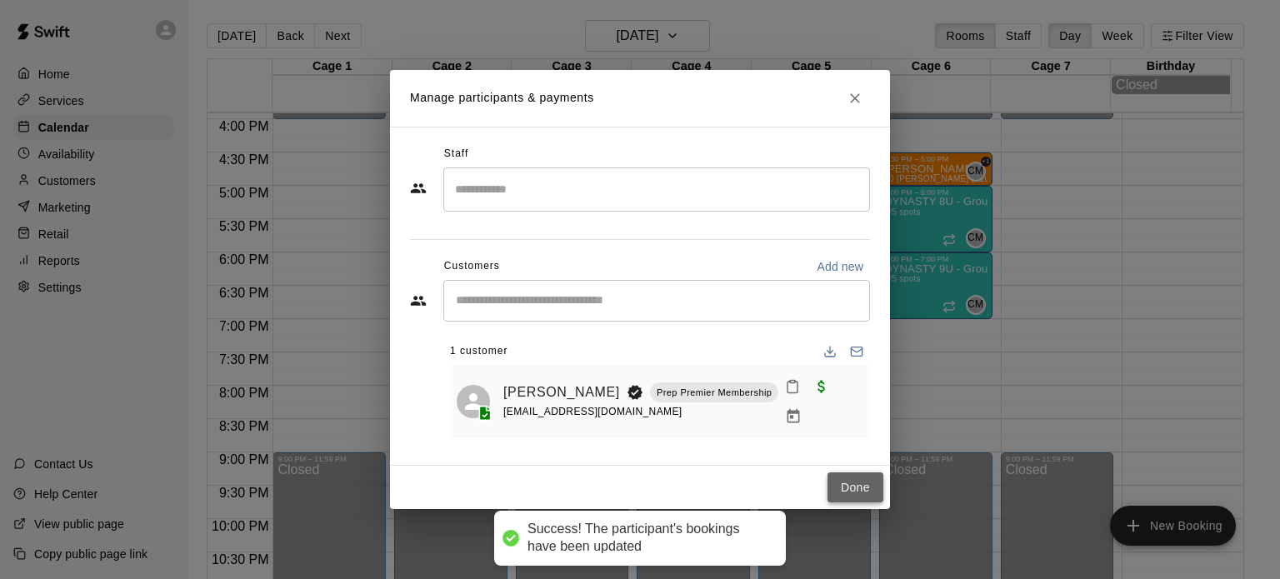
click at [847, 483] on button "Done" at bounding box center [856, 488] width 56 height 31
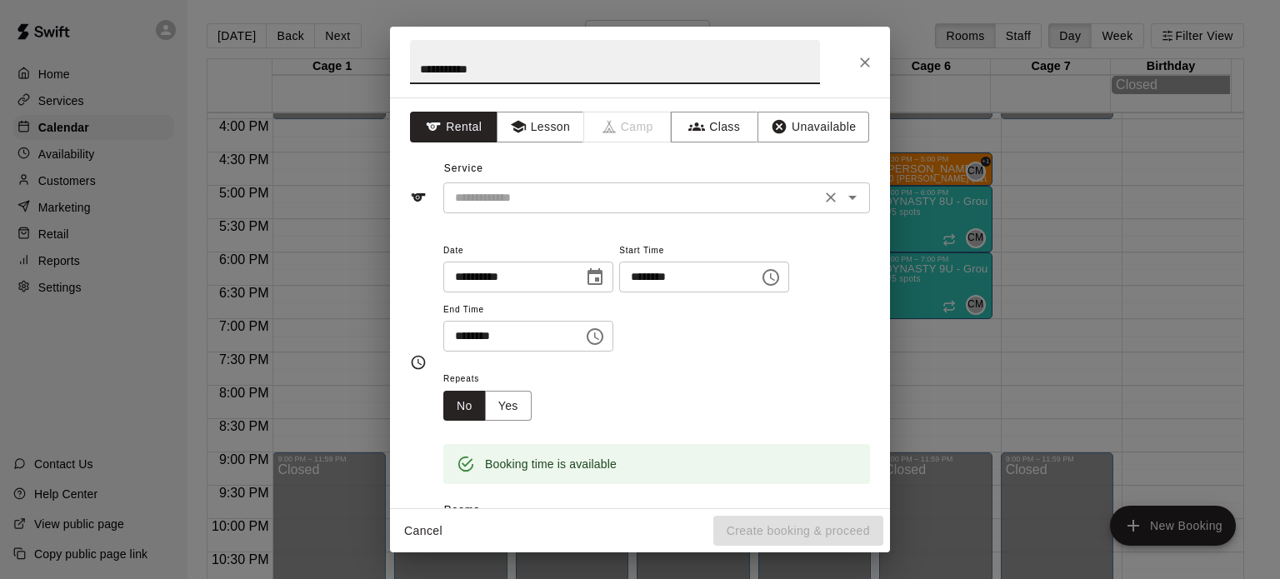
click at [492, 185] on div "​" at bounding box center [656, 198] width 427 height 31
type input "**********"
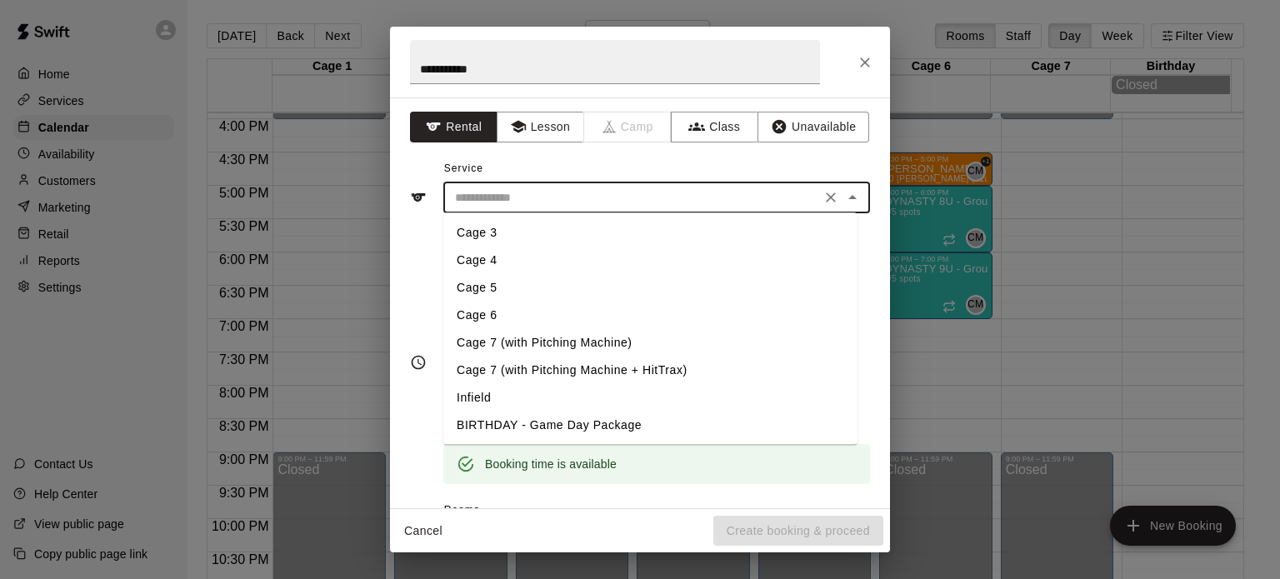
click at [485, 325] on li "Cage 6" at bounding box center [650, 316] width 414 height 28
type input "******"
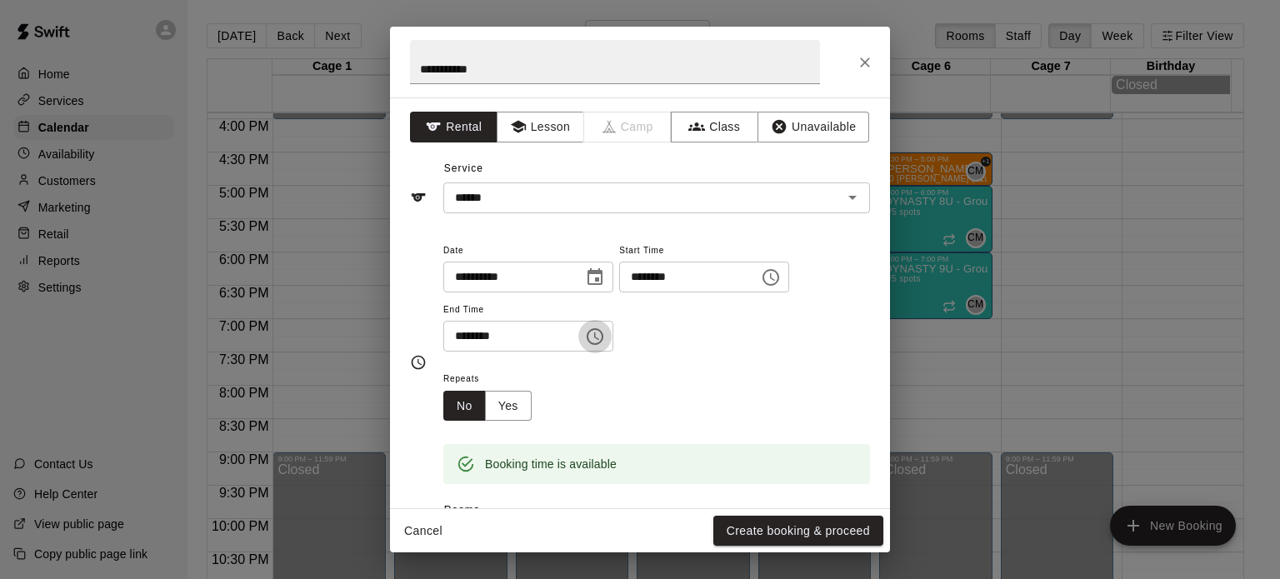
click at [599, 339] on icon "Choose time, selected time is 7:30 PM" at bounding box center [596, 337] width 5 height 8
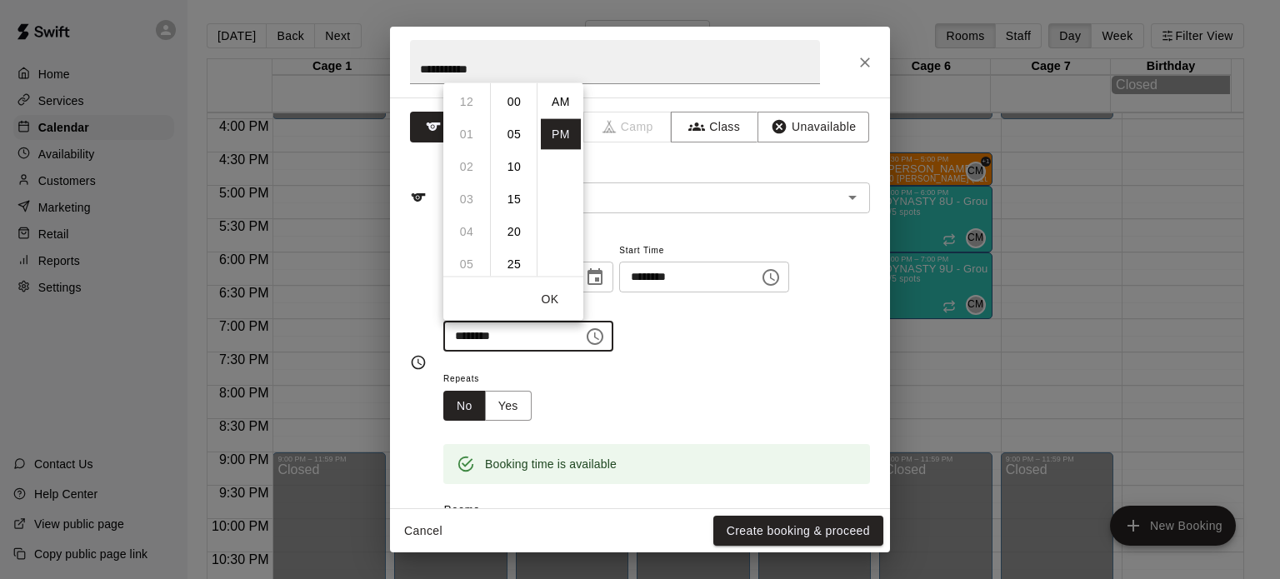
scroll to position [30, 0]
click at [468, 136] on li "08" at bounding box center [467, 134] width 40 height 31
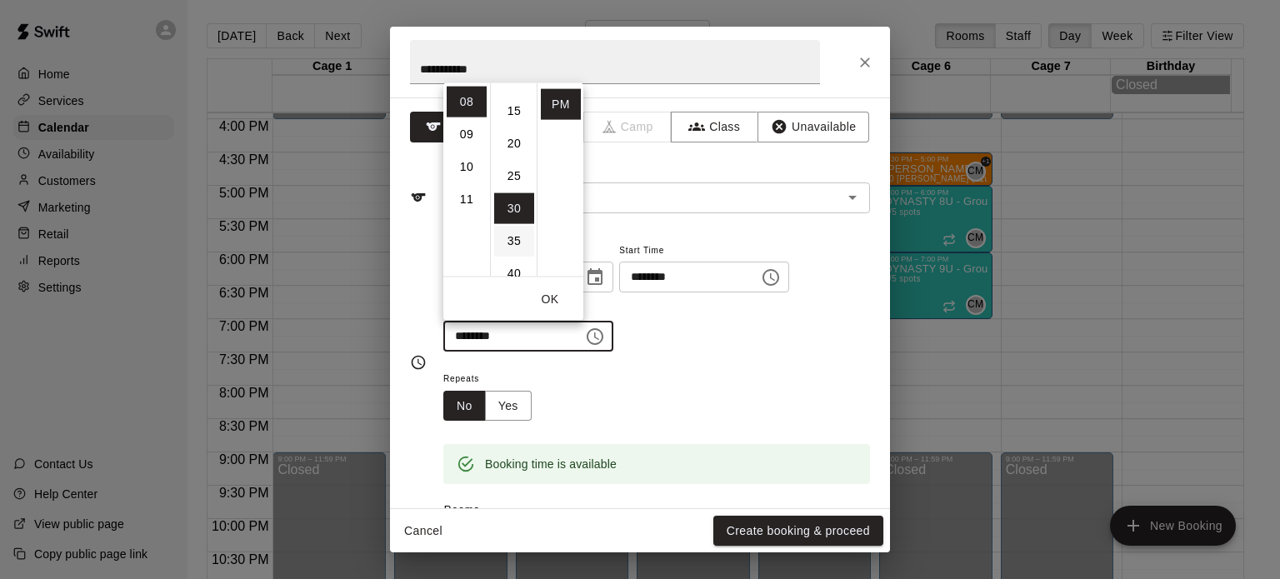
scroll to position [0, 0]
click at [515, 103] on li "00" at bounding box center [514, 101] width 40 height 31
type input "********"
click at [668, 361] on div "**********" at bounding box center [656, 304] width 427 height 129
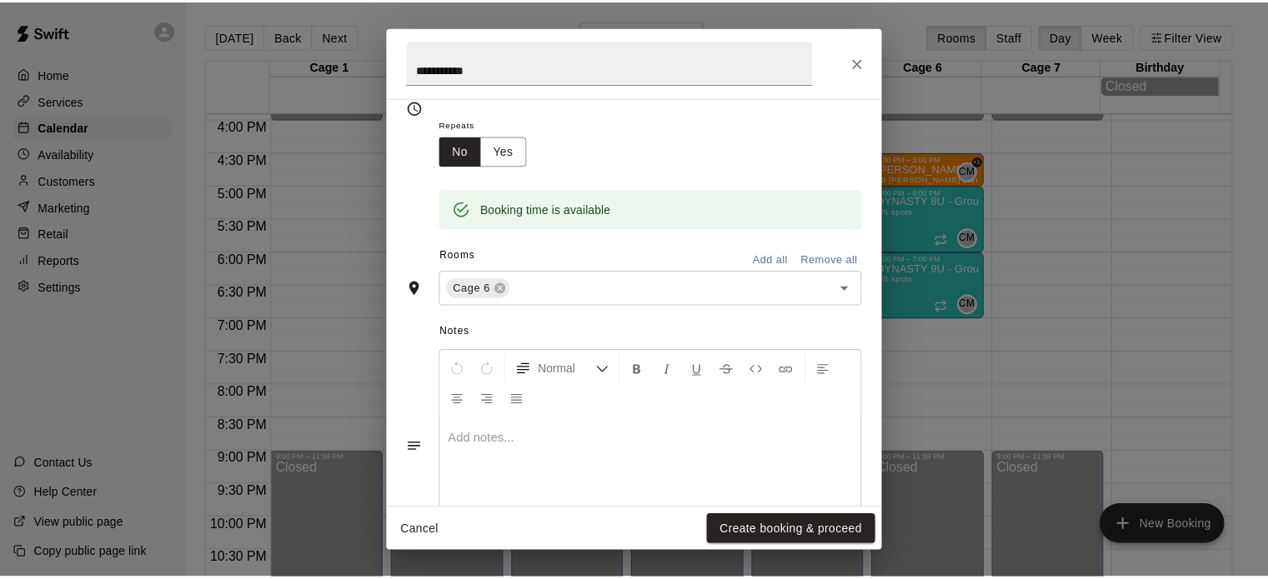
scroll to position [320, 0]
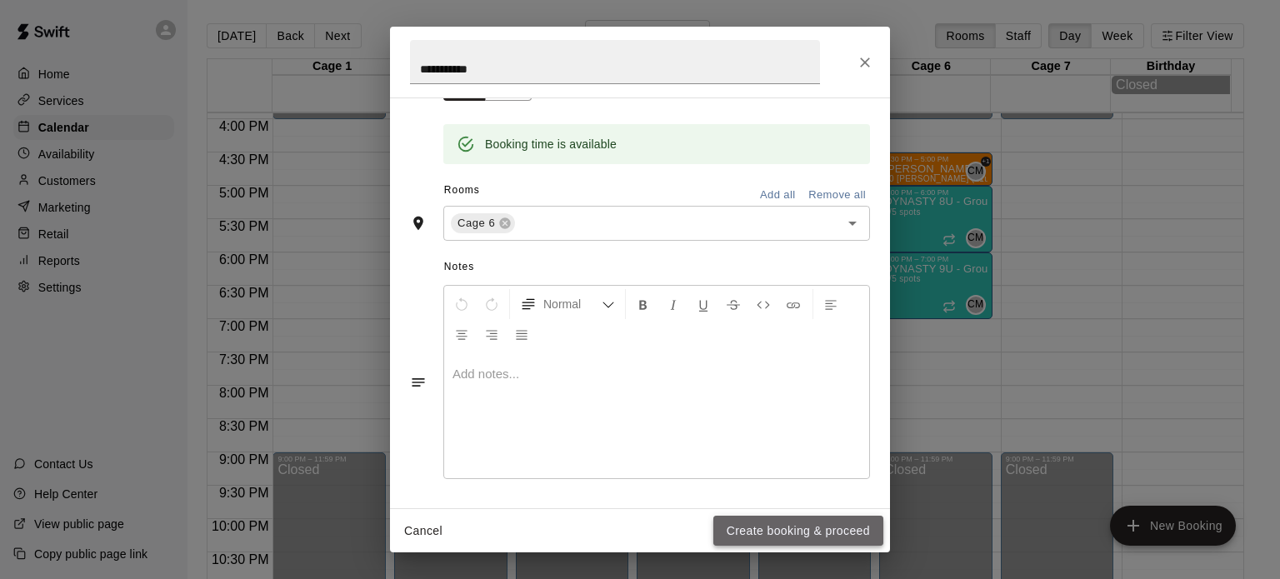
click at [747, 523] on button "Create booking & proceed" at bounding box center [799, 531] width 170 height 31
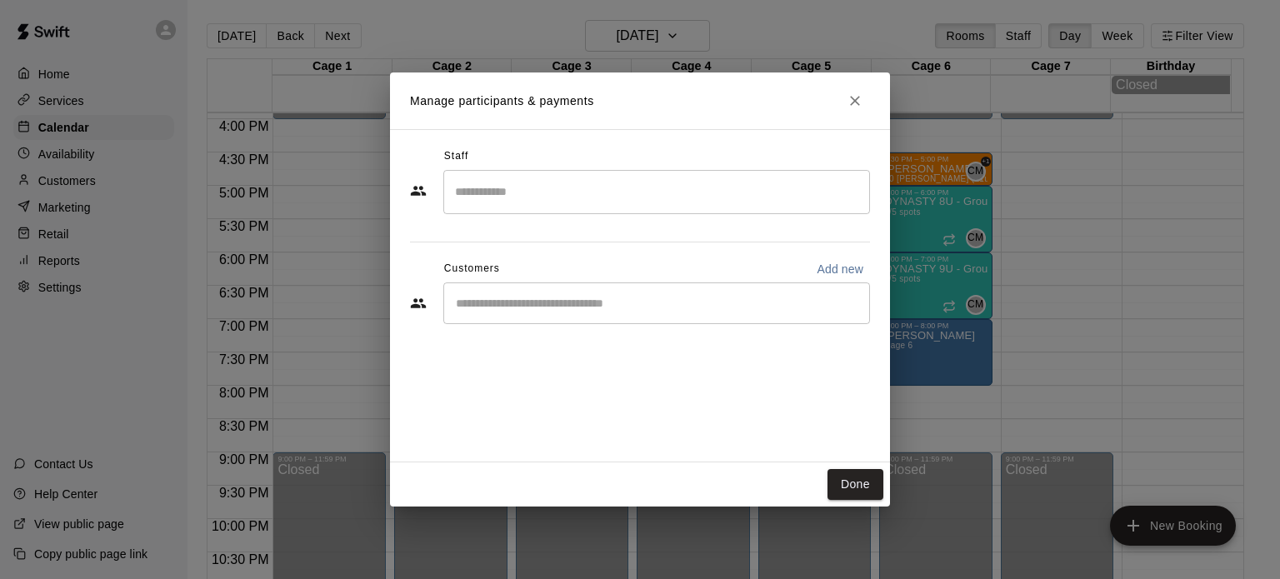
click at [633, 305] on input "Start typing to search customers..." at bounding box center [657, 303] width 412 height 17
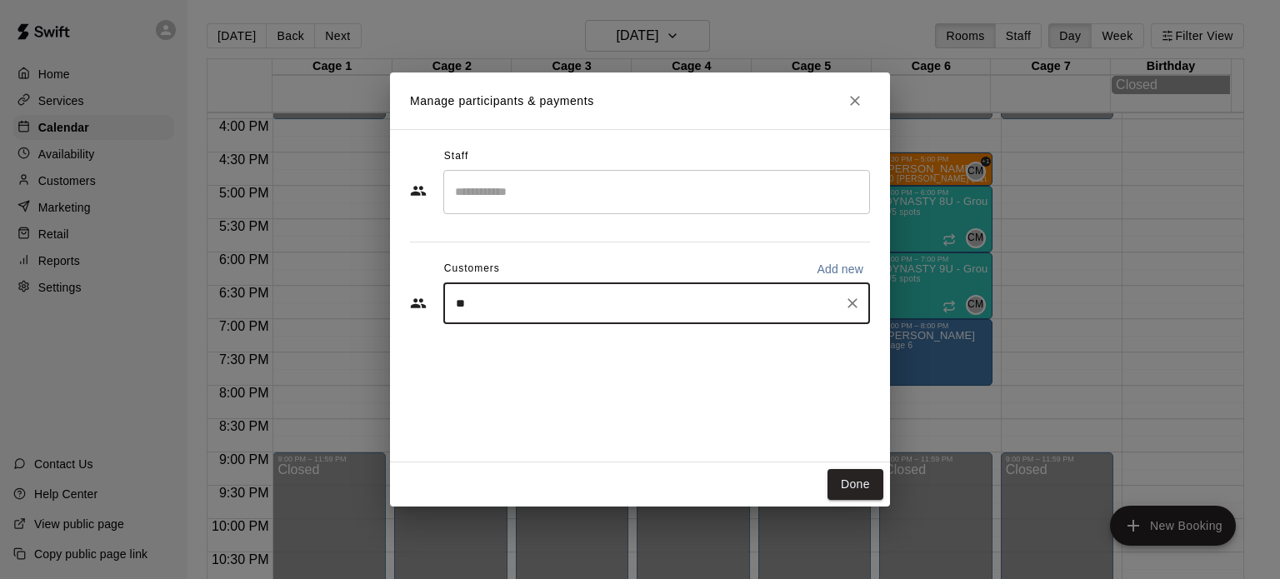
type input "***"
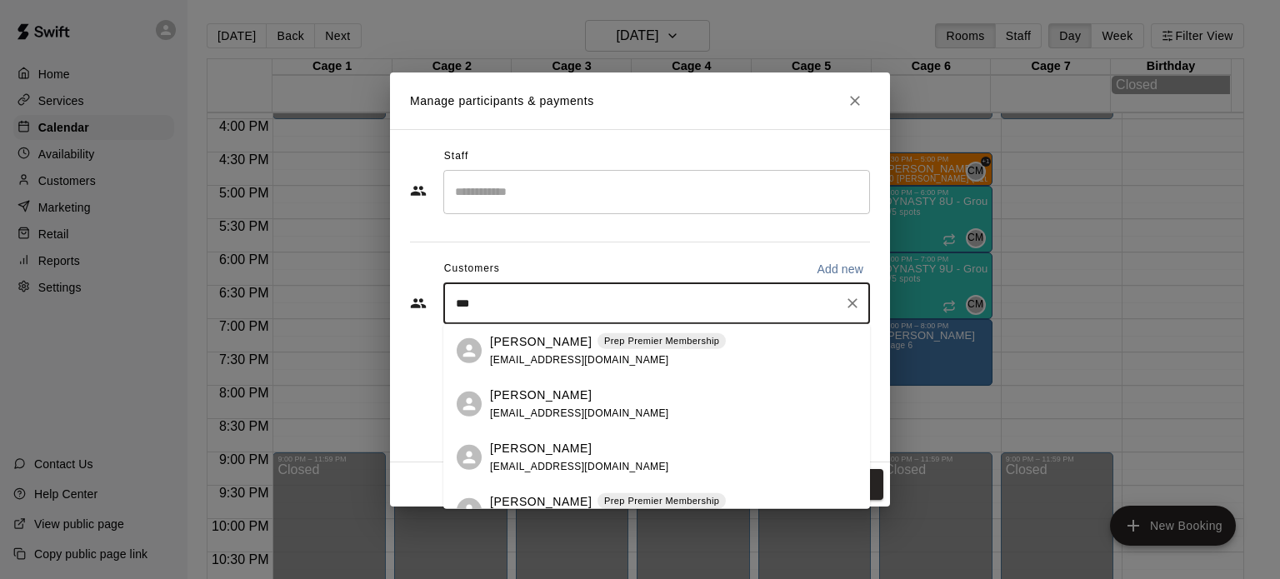
click at [533, 356] on span "[EMAIL_ADDRESS][DOMAIN_NAME]" at bounding box center [579, 359] width 179 height 12
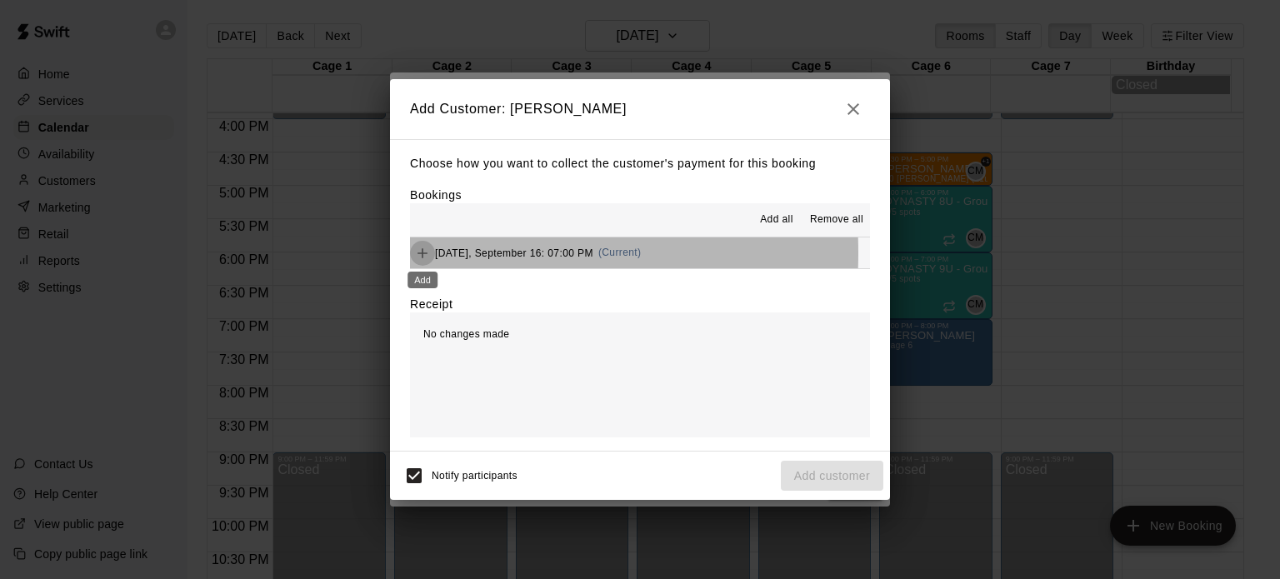
click at [420, 254] on icon "Add" at bounding box center [423, 253] width 10 height 10
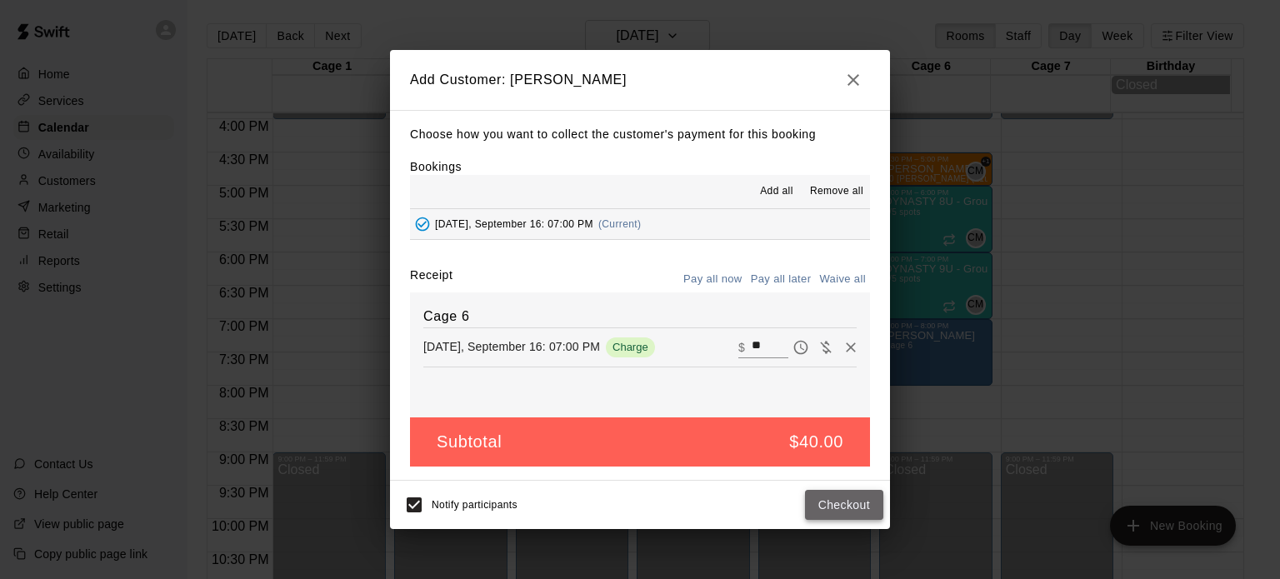
click at [848, 506] on button "Checkout" at bounding box center [844, 505] width 78 height 31
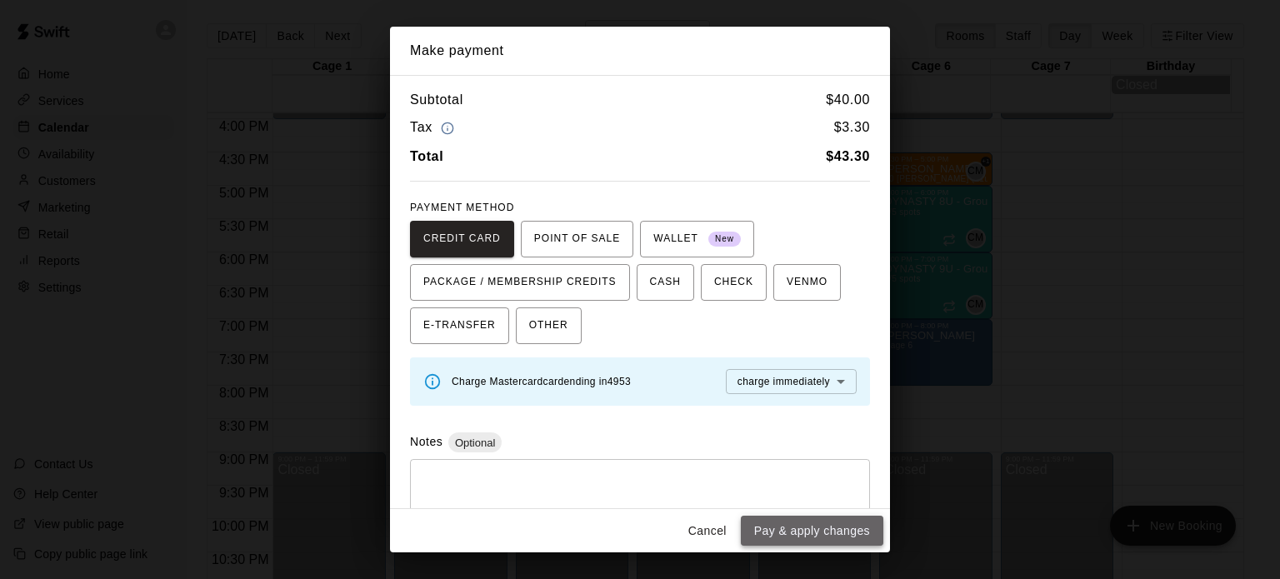
click at [817, 528] on button "Pay & apply changes" at bounding box center [812, 531] width 143 height 31
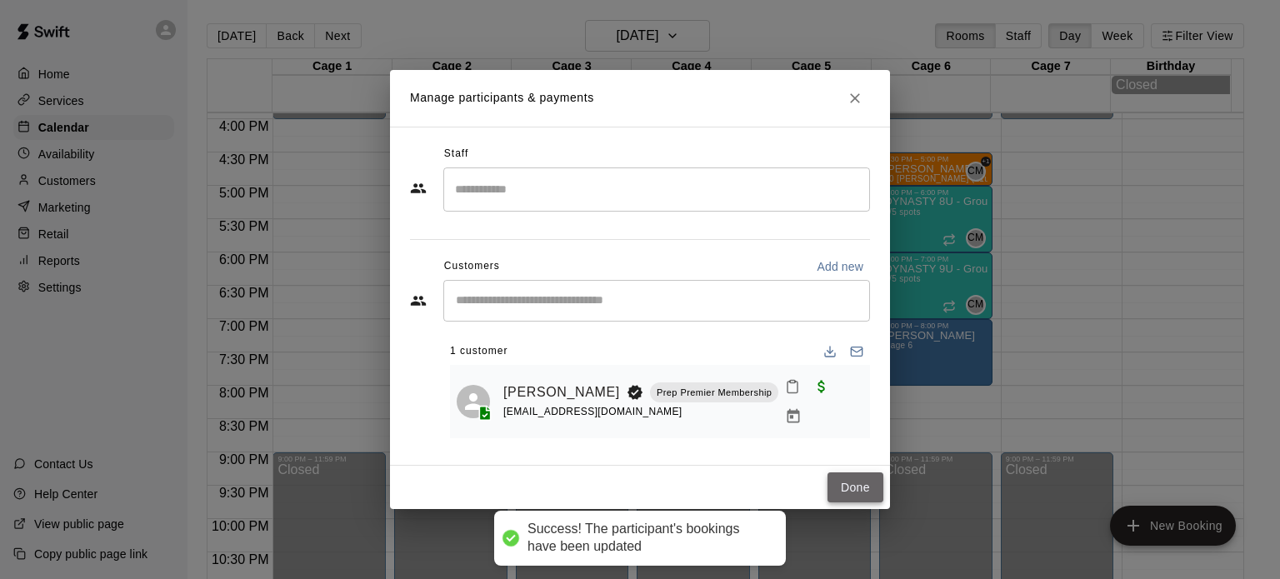
click at [840, 489] on button "Done" at bounding box center [856, 488] width 56 height 31
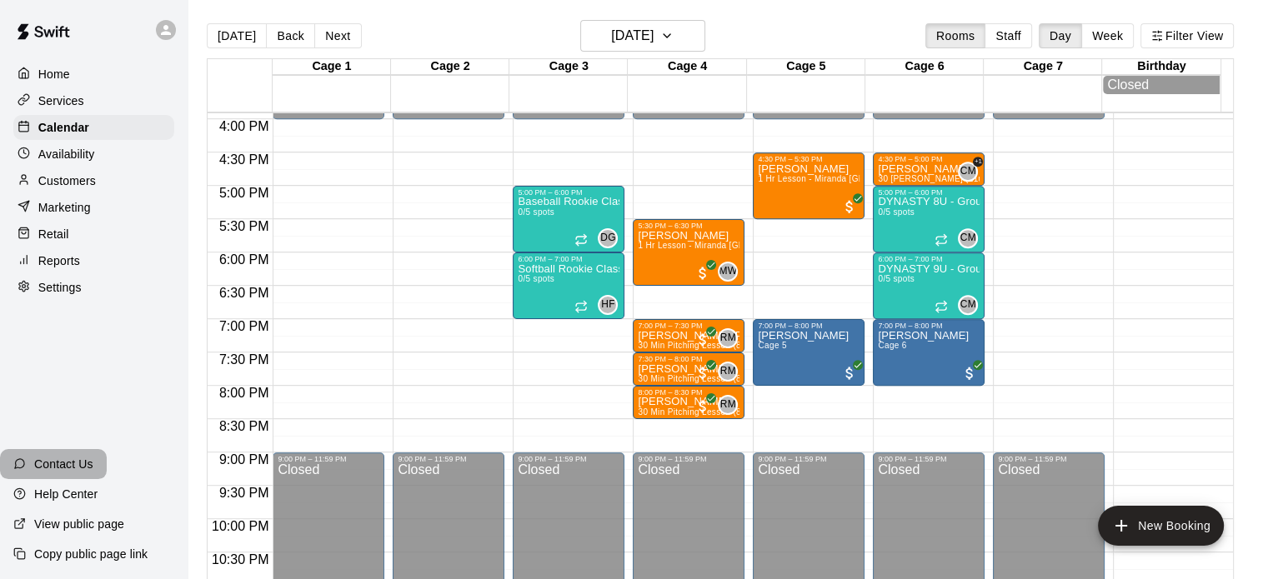
click at [85, 466] on p "Contact Us" at bounding box center [63, 464] width 59 height 17
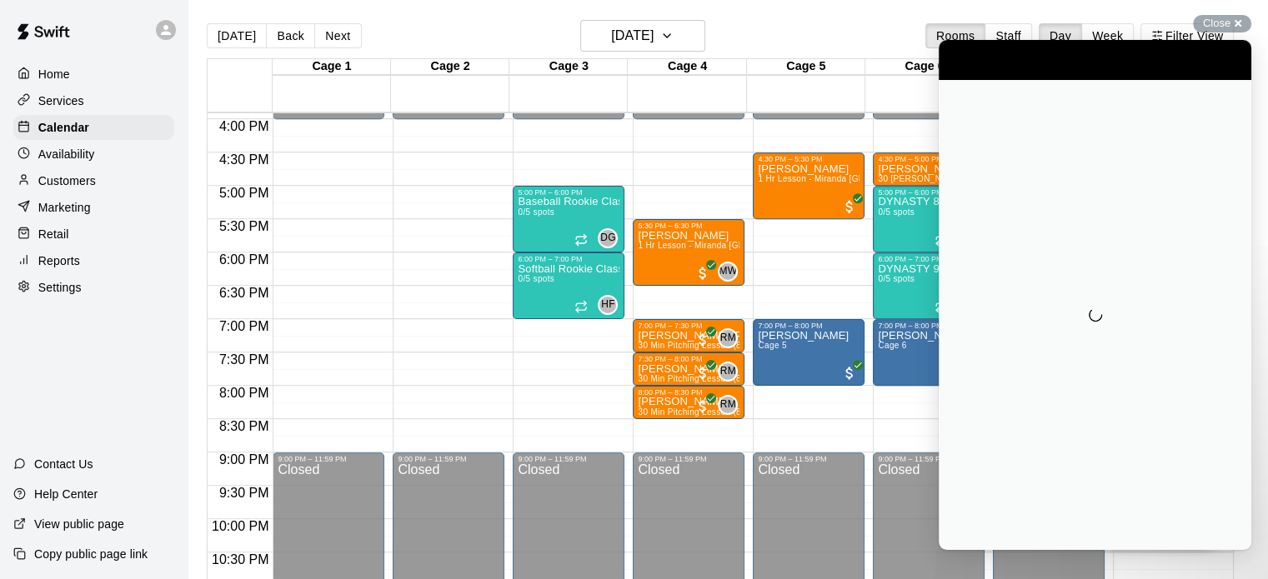
scroll to position [0, 0]
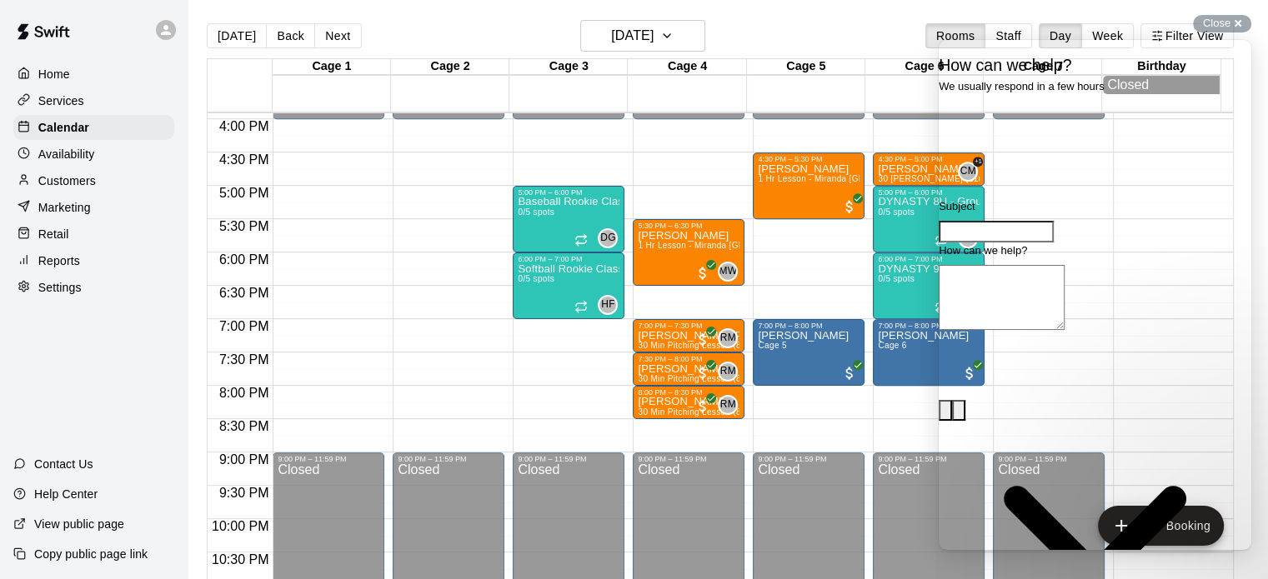
click at [1005, 243] on input "Subject" at bounding box center [996, 232] width 115 height 22
type input "**********"
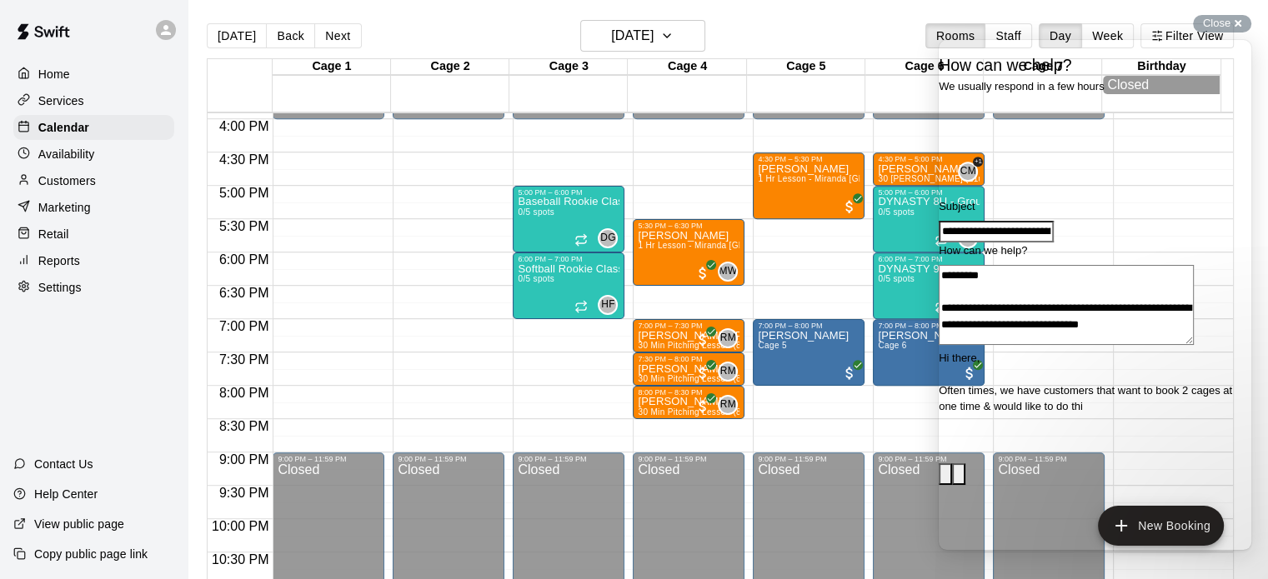
scroll to position [8, 0]
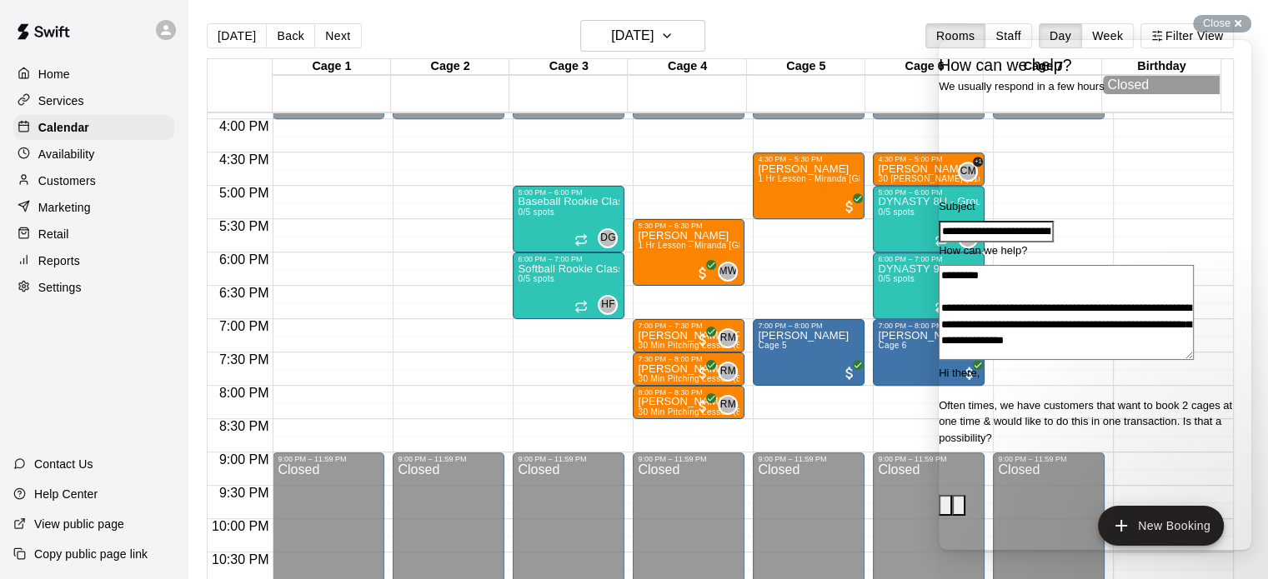
type textarea "**********"
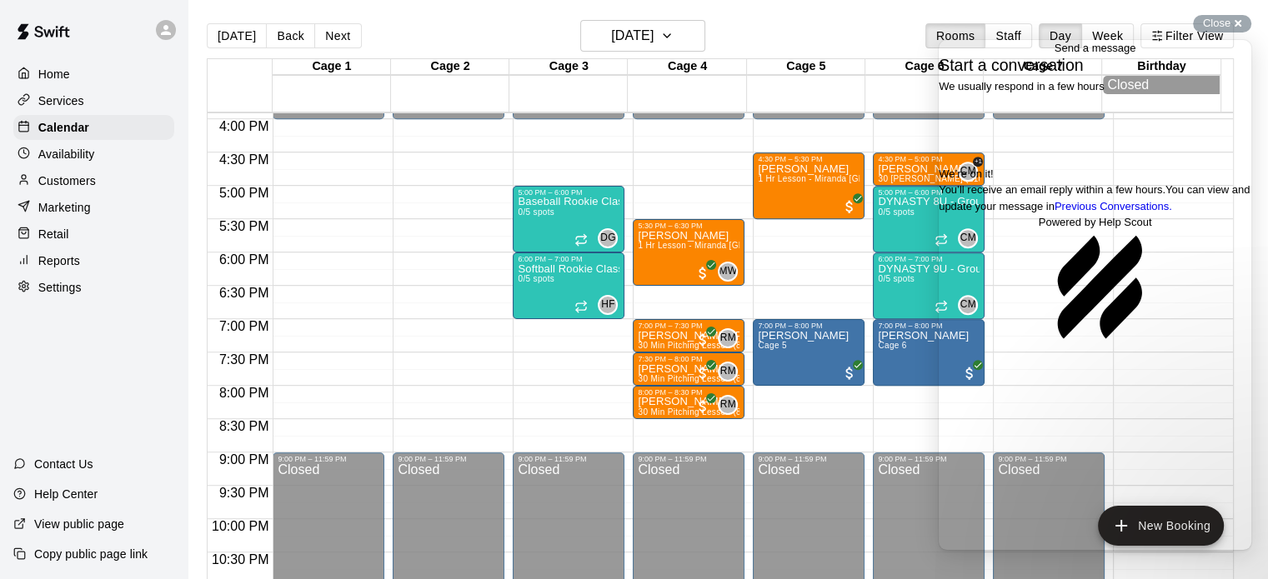
click at [1054, 54] on span "Go back" at bounding box center [1054, 48] width 0 height 13
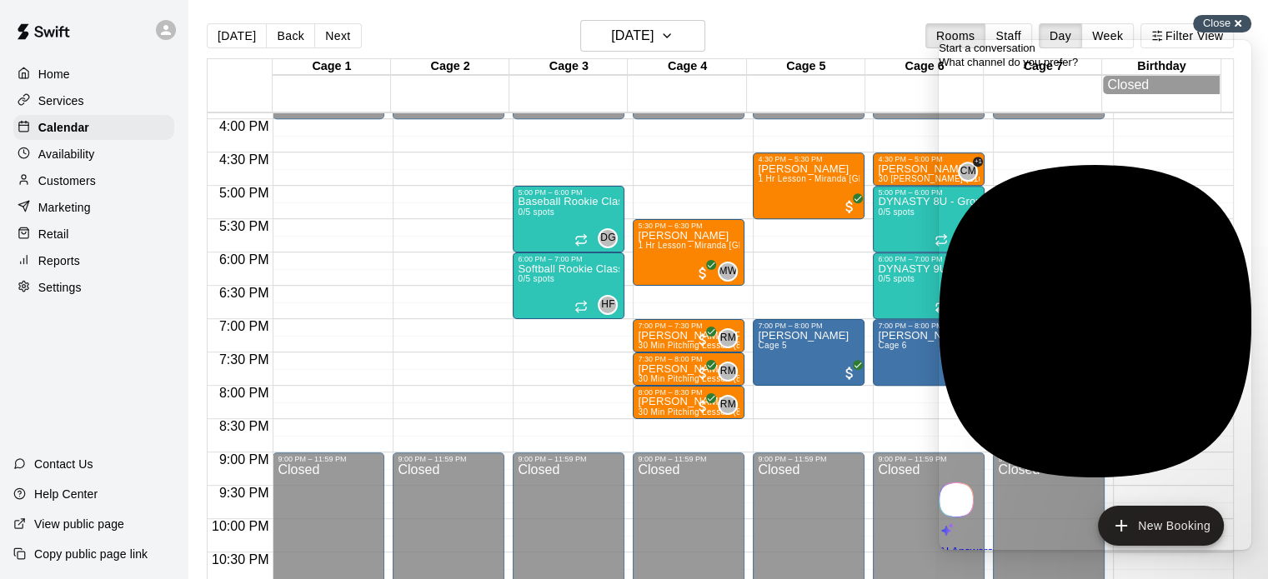
click at [1240, 19] on div "Close cross-small" at bounding box center [1222, 24] width 58 height 18
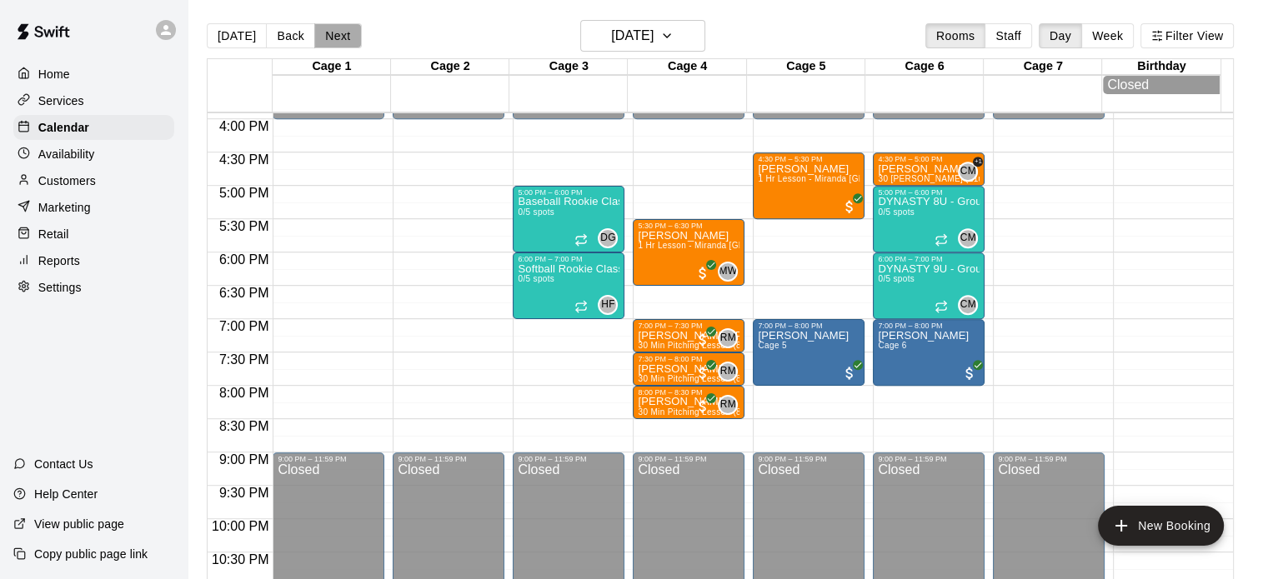
click at [333, 33] on button "Next" at bounding box center [337, 35] width 47 height 25
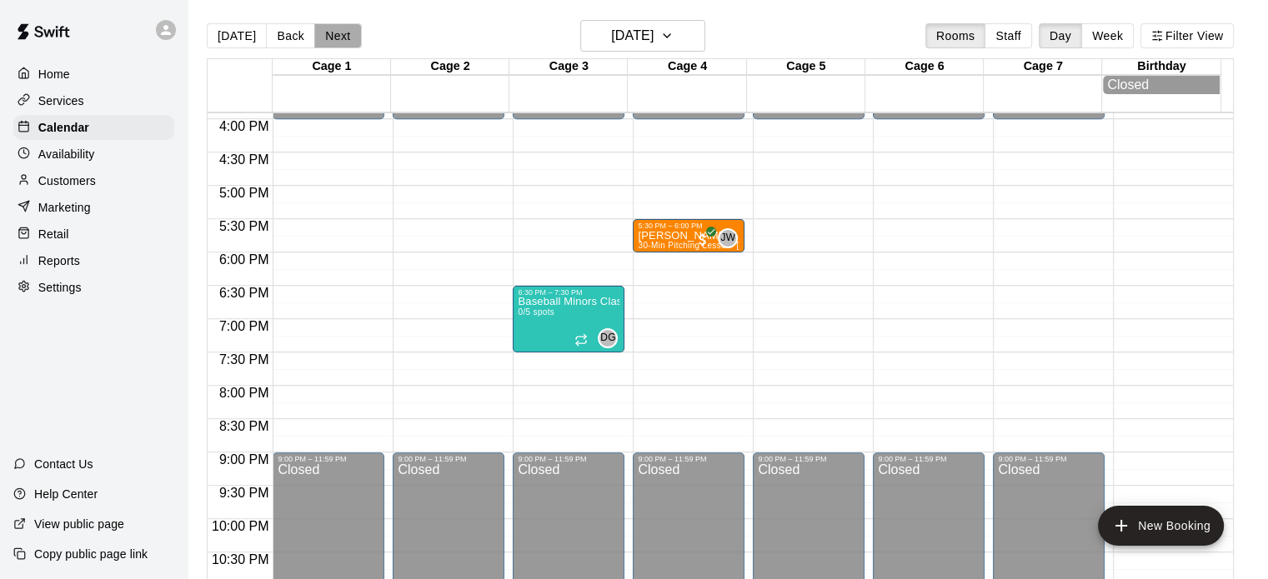
click at [333, 33] on button "Next" at bounding box center [337, 35] width 47 height 25
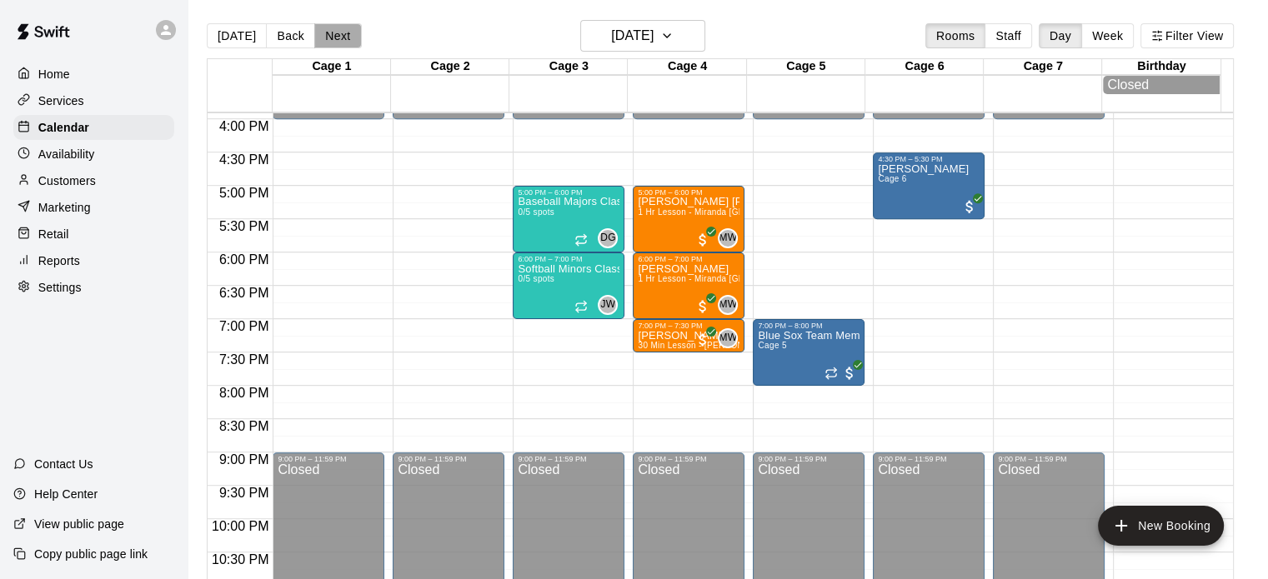
click at [333, 33] on button "Next" at bounding box center [337, 35] width 47 height 25
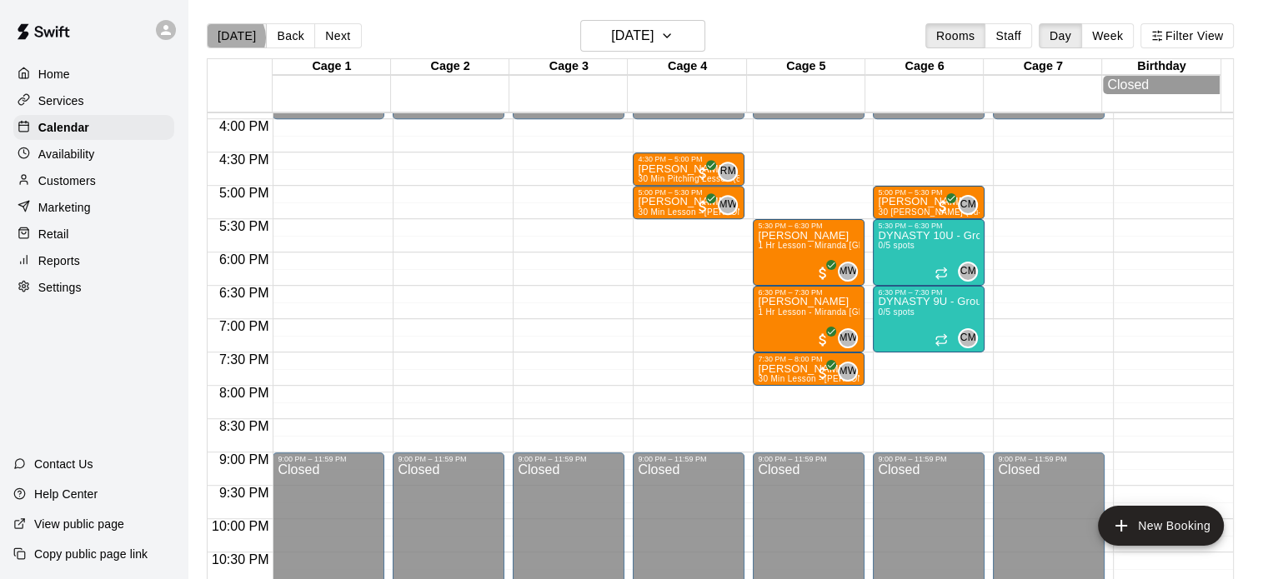
click at [233, 38] on button "[DATE]" at bounding box center [237, 35] width 60 height 25
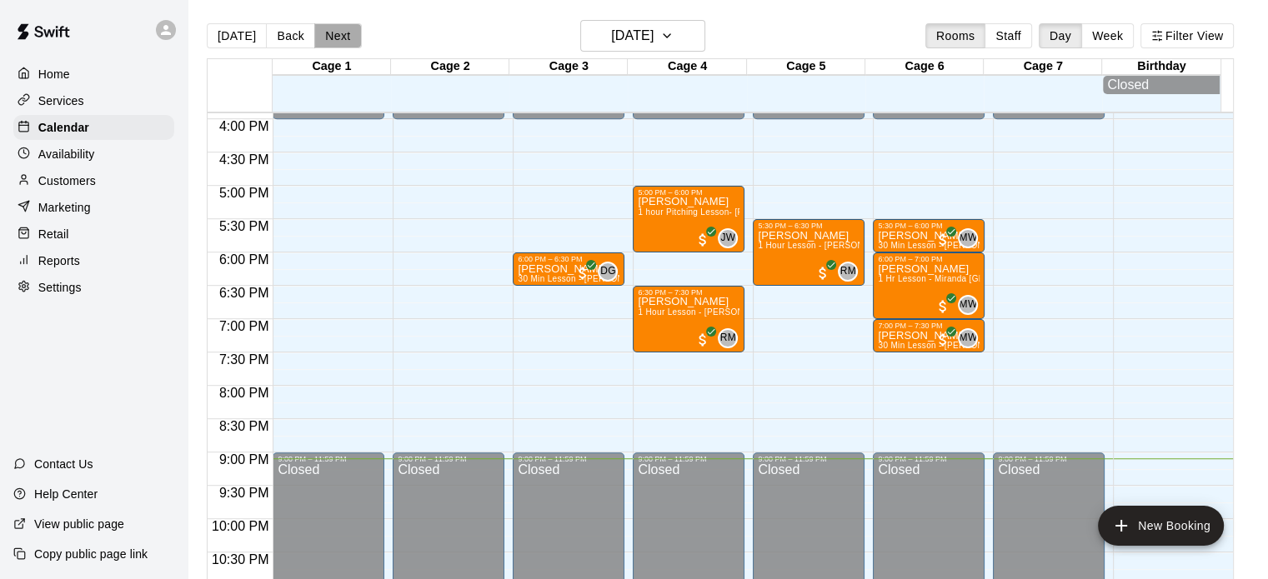
click at [326, 33] on button "Next" at bounding box center [337, 35] width 47 height 25
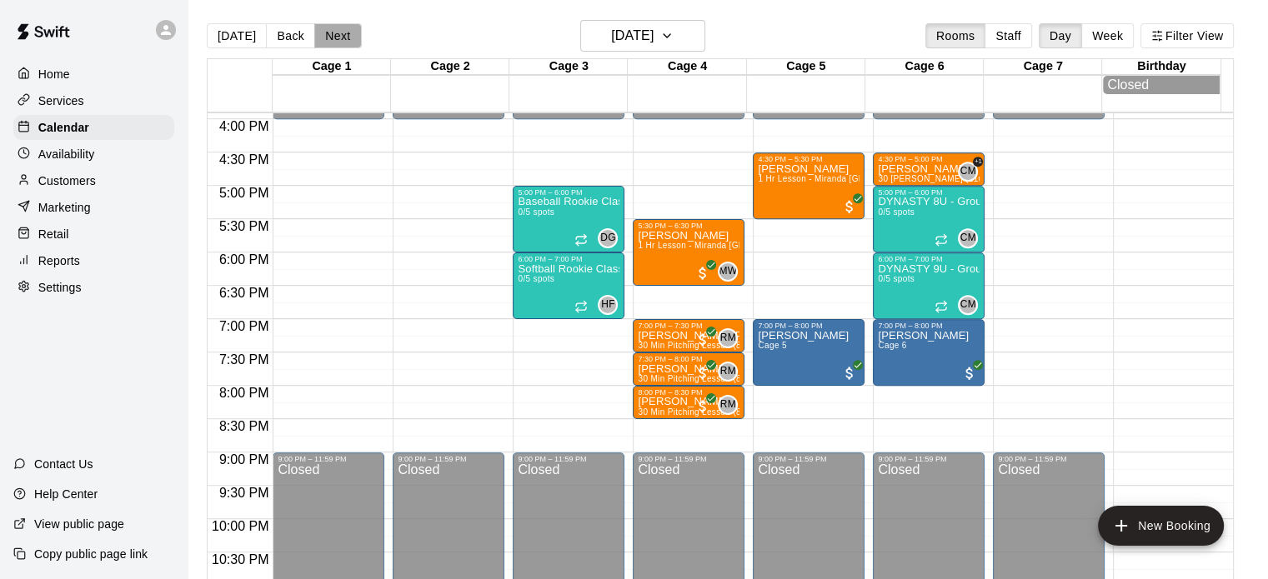
click at [326, 33] on button "Next" at bounding box center [337, 35] width 47 height 25
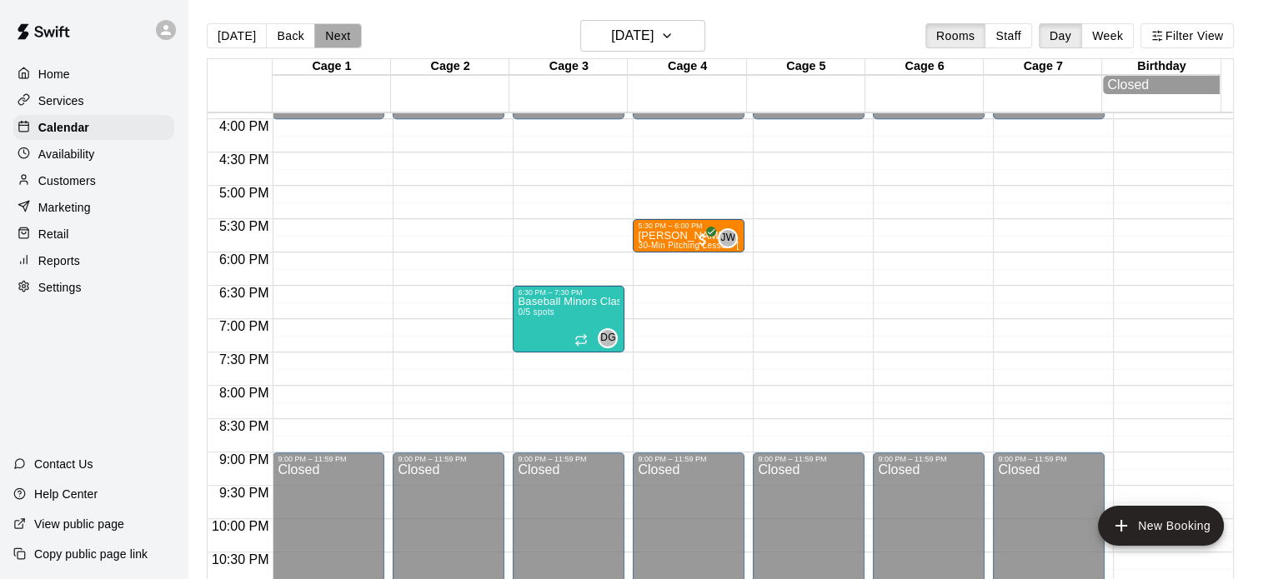
click at [326, 33] on button "Next" at bounding box center [337, 35] width 47 height 25
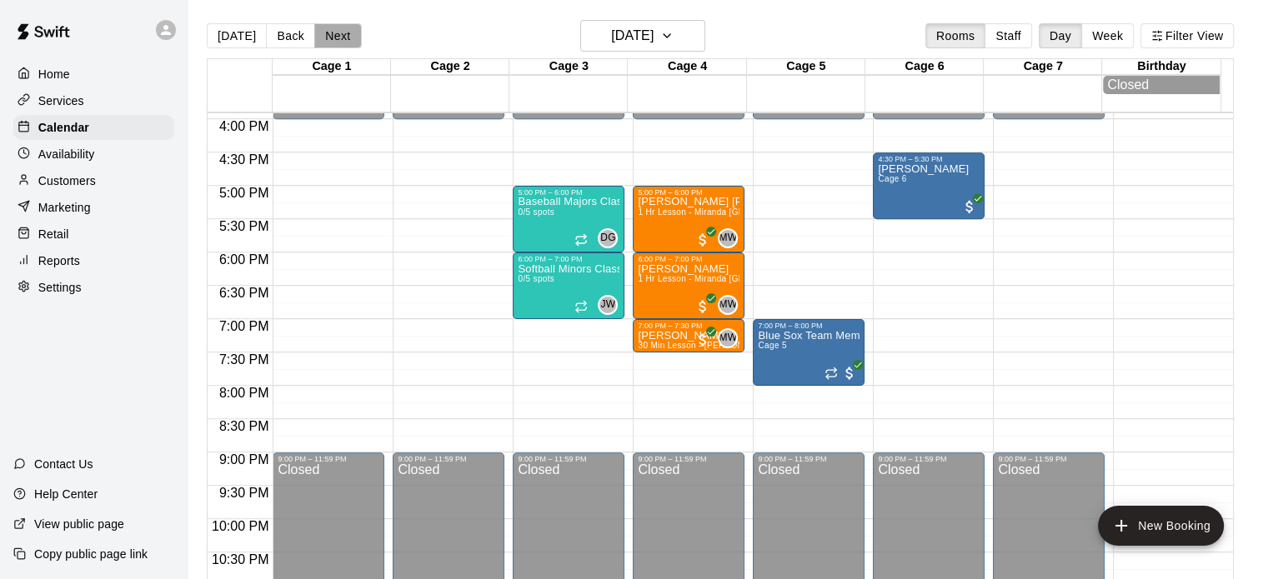
click at [326, 33] on button "Next" at bounding box center [337, 35] width 47 height 25
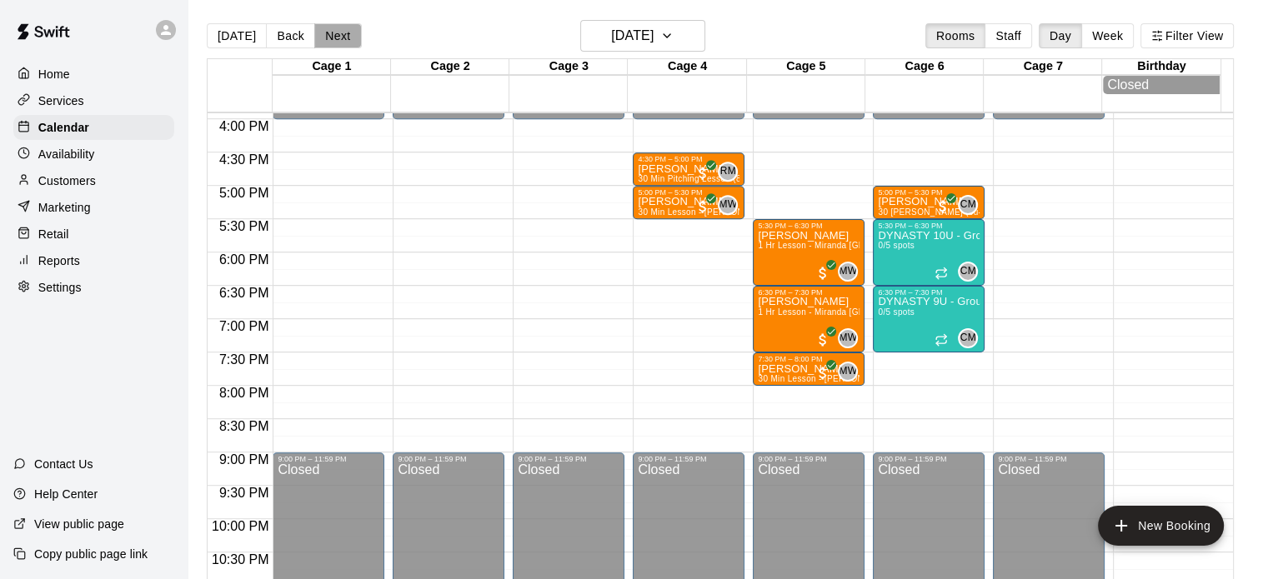
click at [326, 33] on button "Next" at bounding box center [337, 35] width 47 height 25
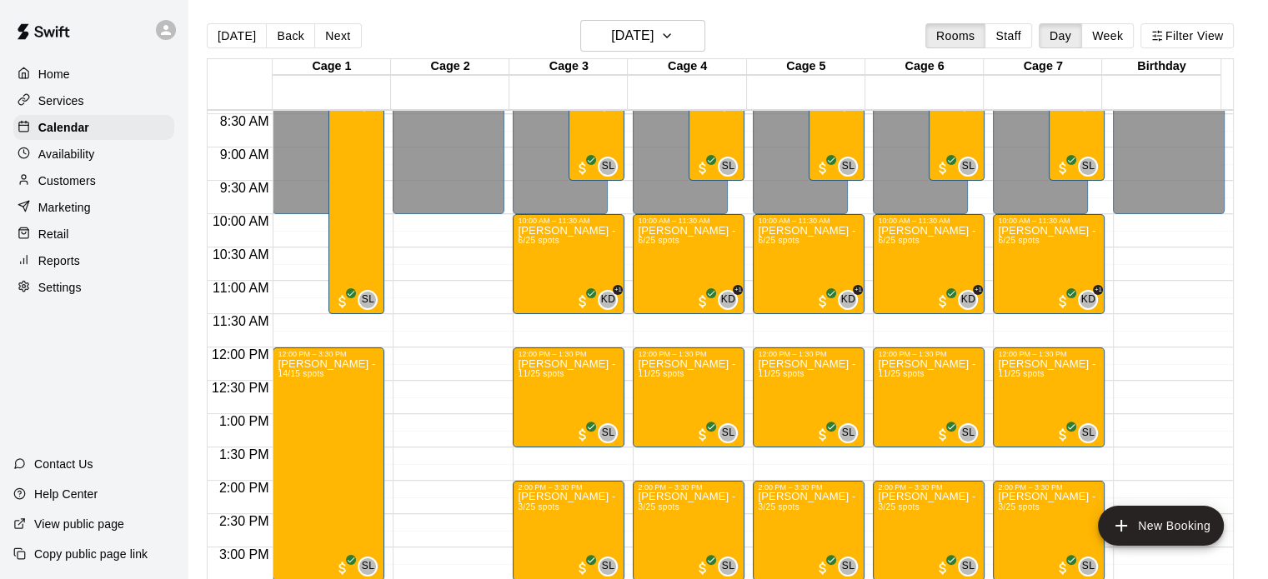
scroll to position [562, 0]
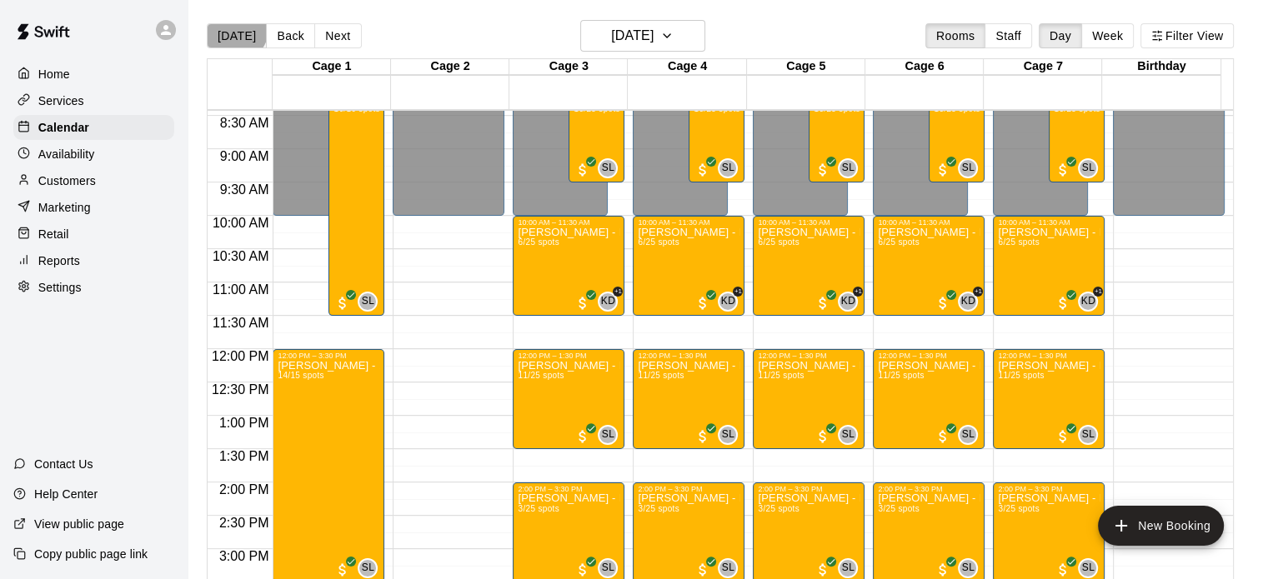
click at [234, 29] on button "[DATE]" at bounding box center [237, 35] width 60 height 25
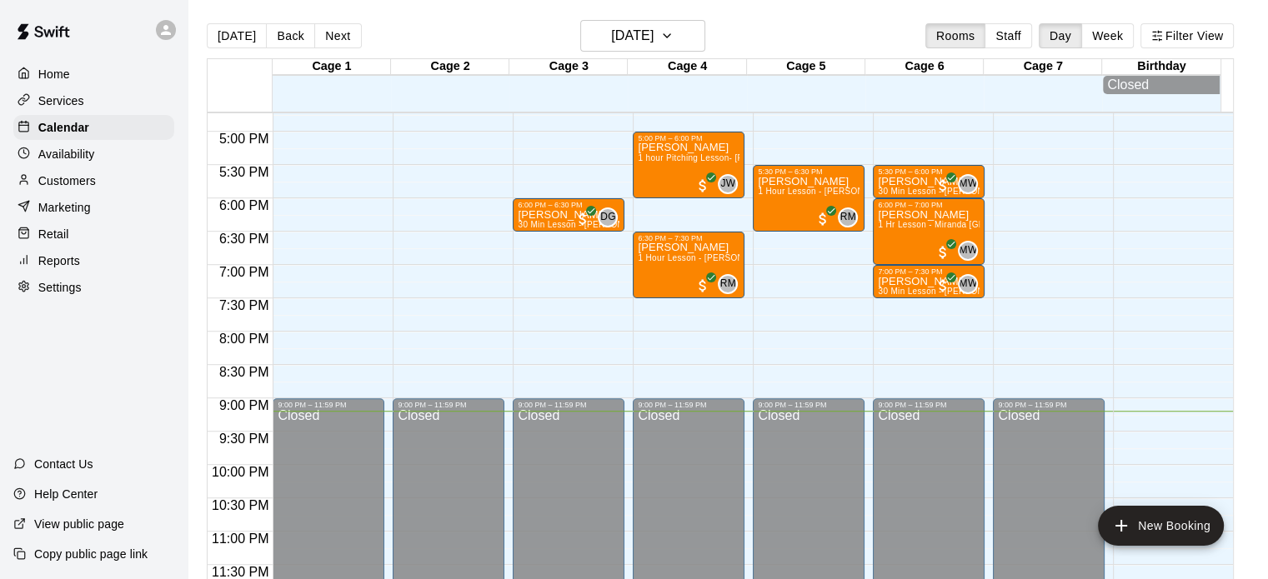
scroll to position [994, 0]
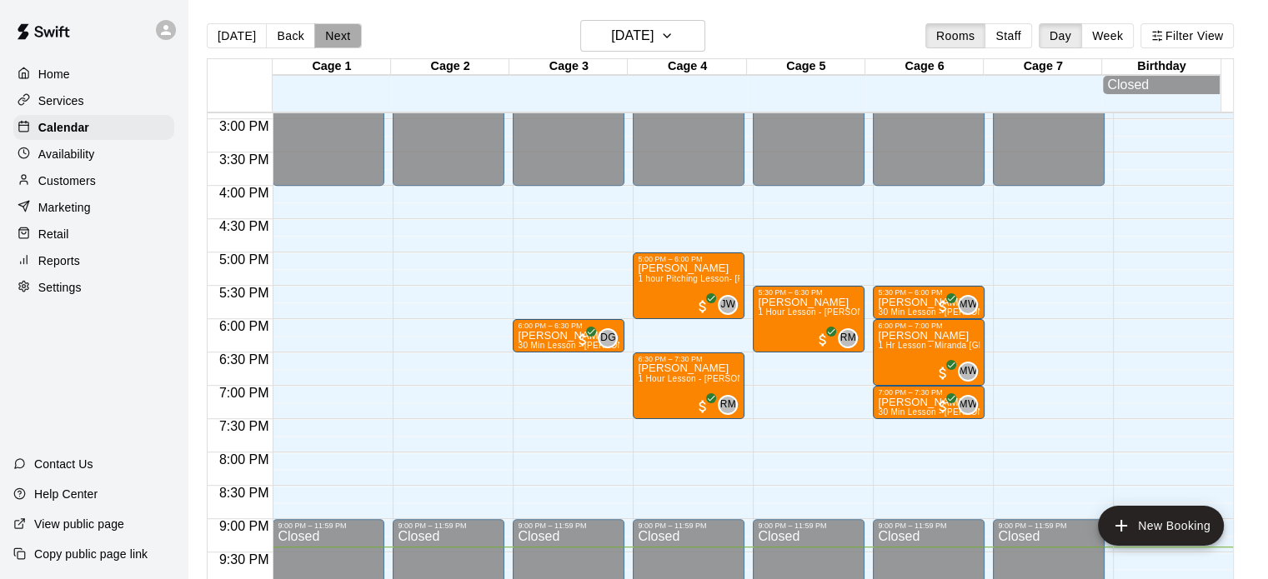
click at [333, 32] on button "Next" at bounding box center [337, 35] width 47 height 25
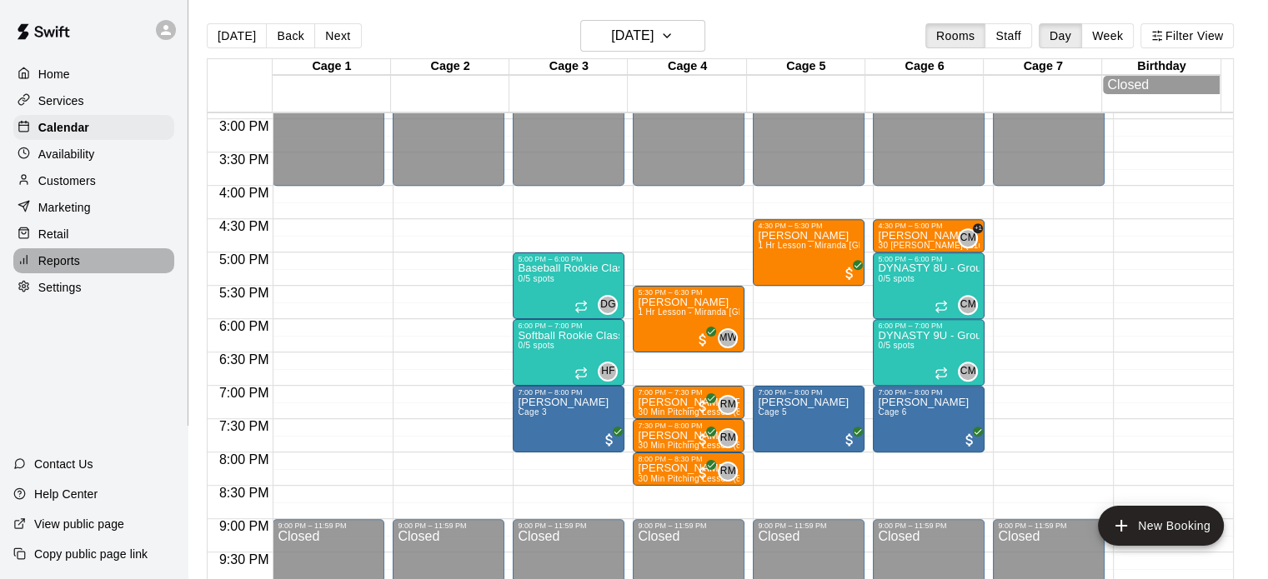
click at [60, 265] on p "Reports" at bounding box center [59, 261] width 42 height 17
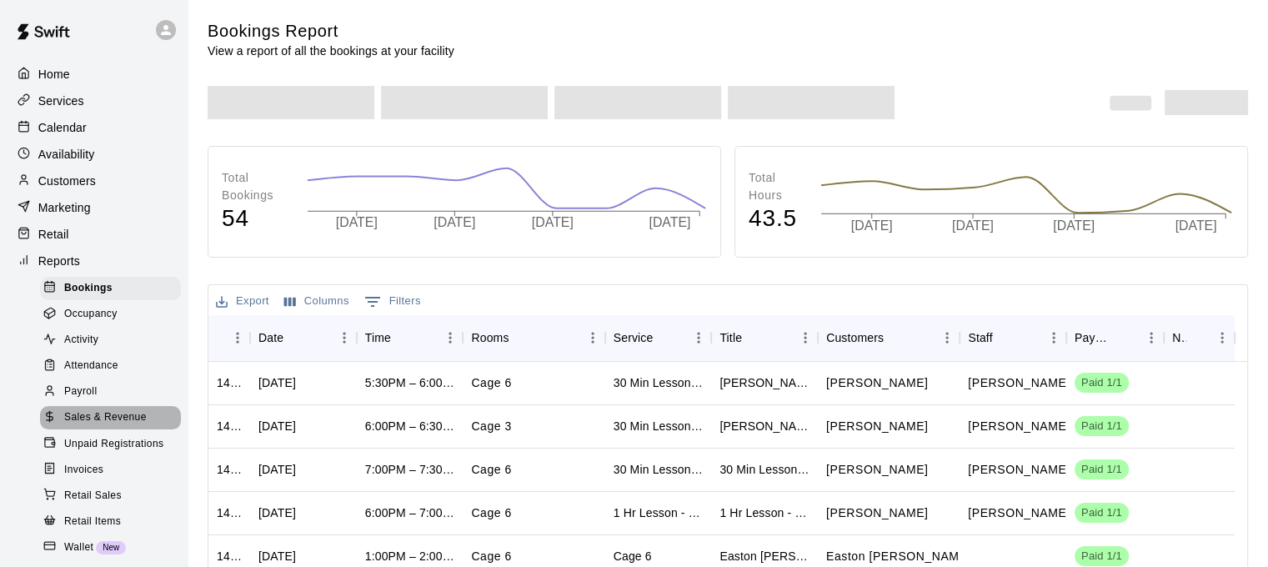
click at [114, 426] on span "Sales & Revenue" at bounding box center [105, 417] width 83 height 17
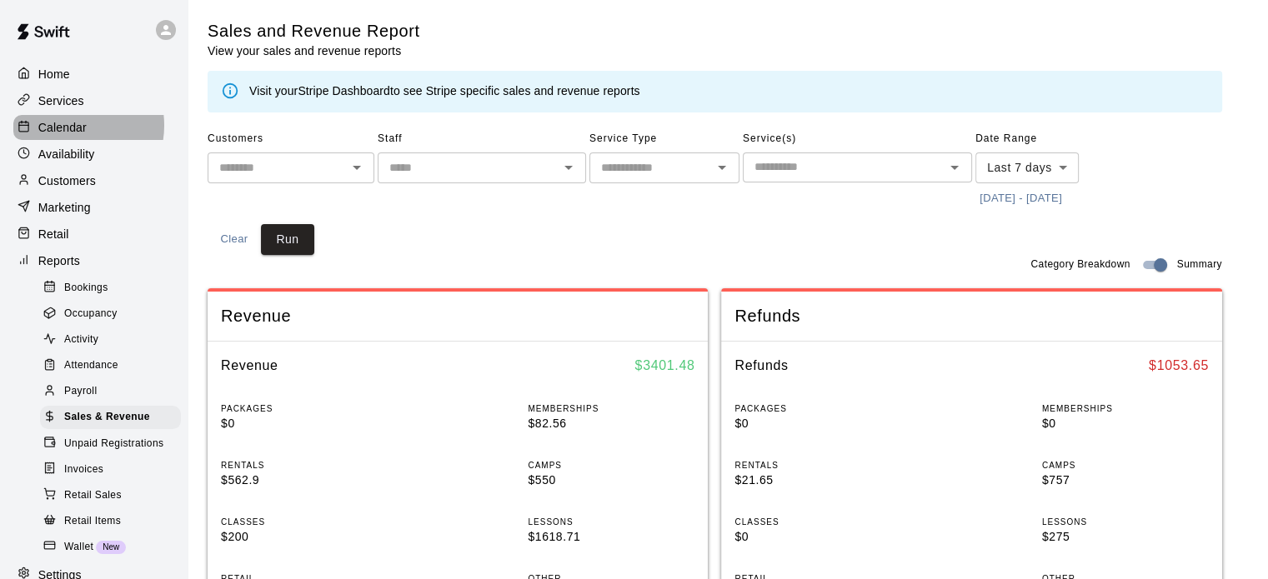
click at [67, 128] on p "Calendar" at bounding box center [62, 127] width 48 height 17
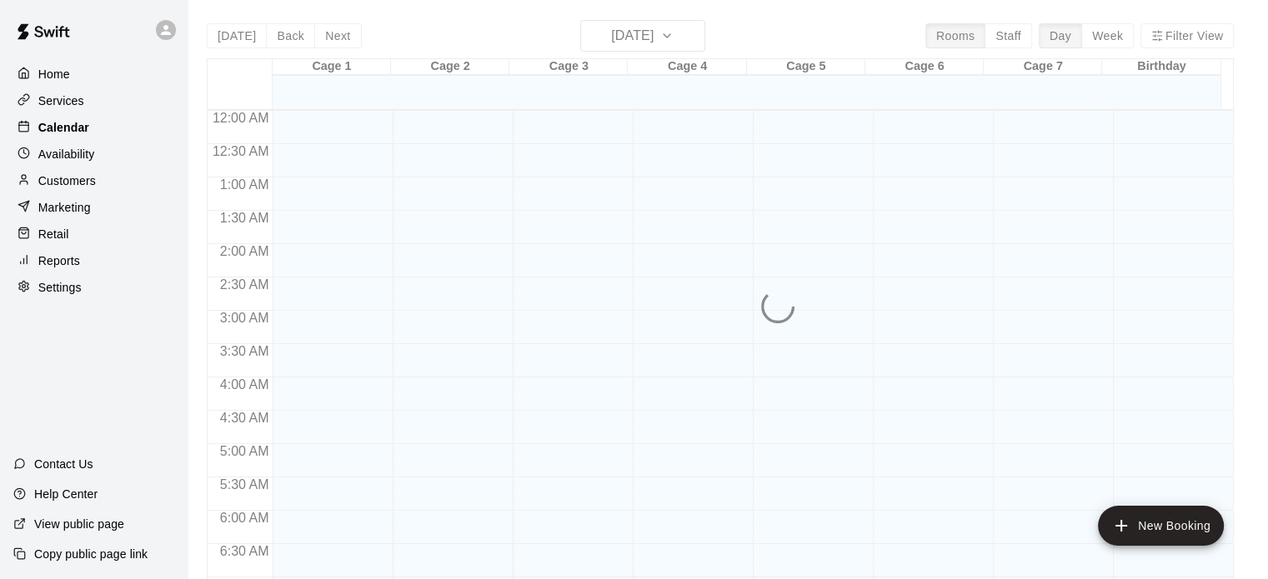
scroll to position [1061, 0]
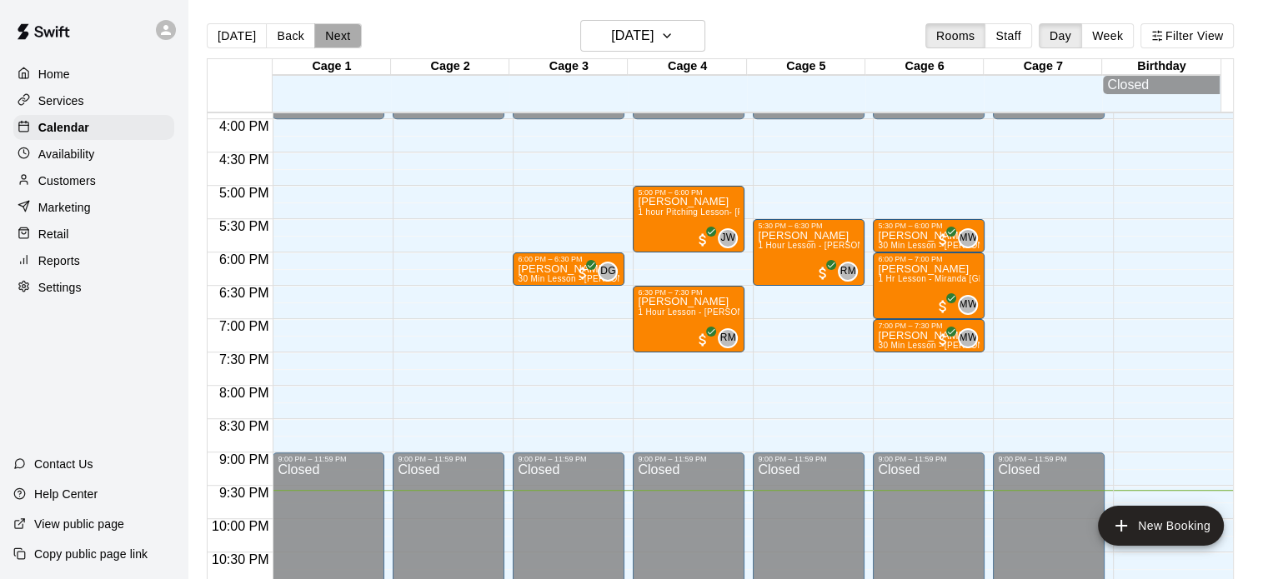
click at [342, 26] on button "Next" at bounding box center [337, 35] width 47 height 25
